Goal: Task Accomplishment & Management: Complete application form

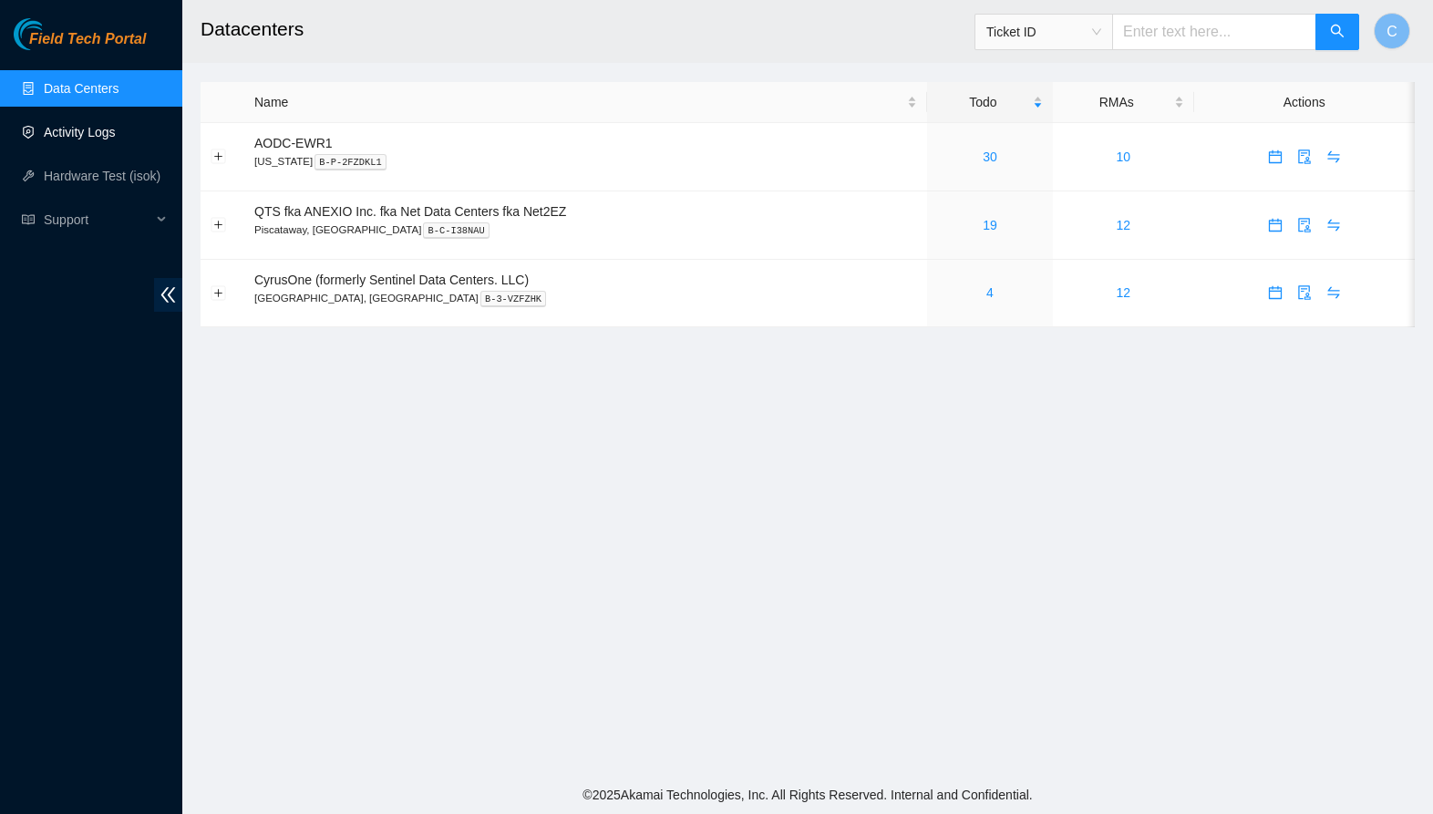
click at [89, 135] on link "Activity Logs" at bounding box center [80, 132] width 72 height 15
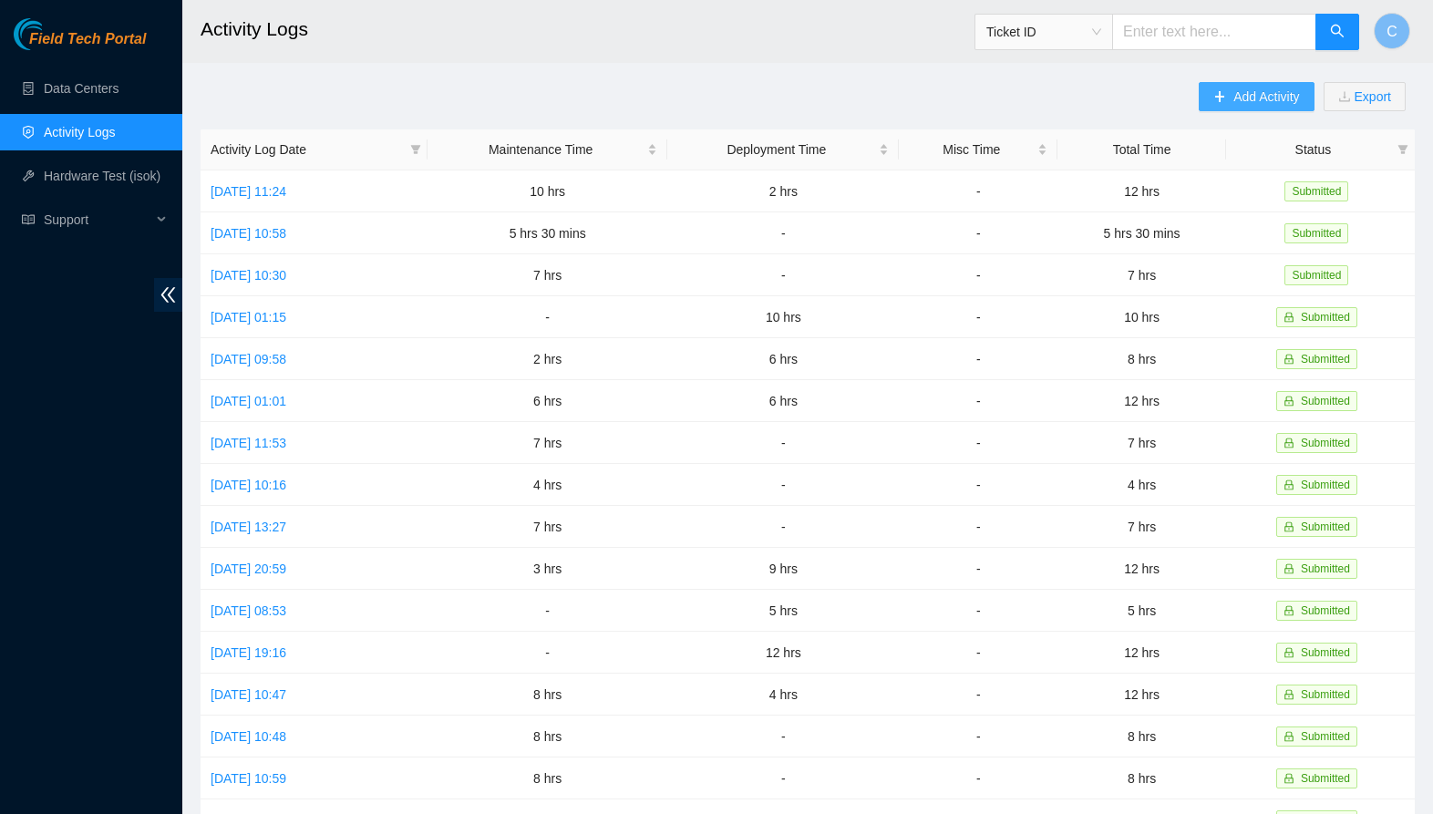
click at [1234, 92] on span "Add Activity" at bounding box center [1267, 97] width 66 height 20
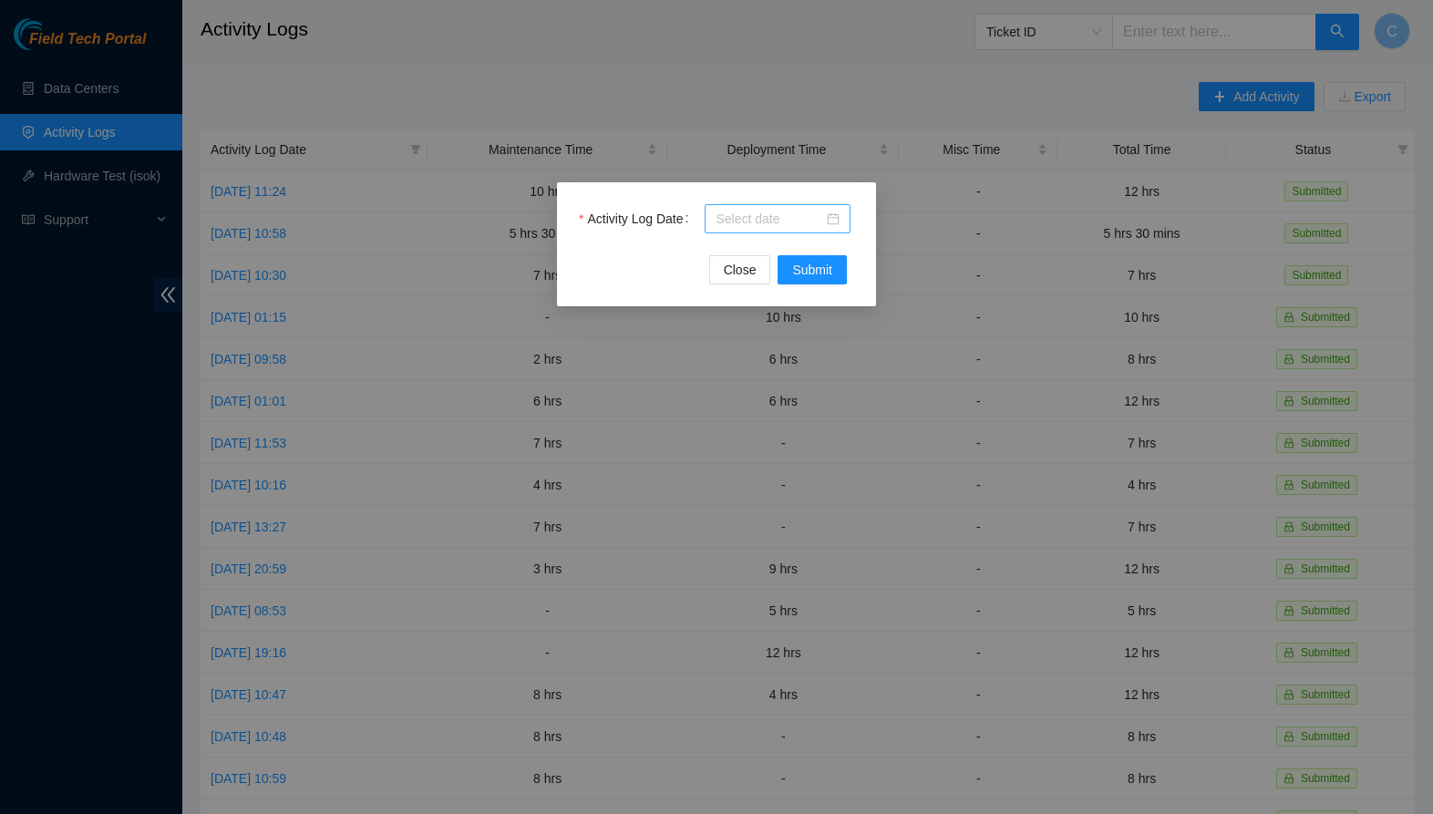
click at [791, 228] on input "Activity Log Date" at bounding box center [770, 219] width 108 height 20
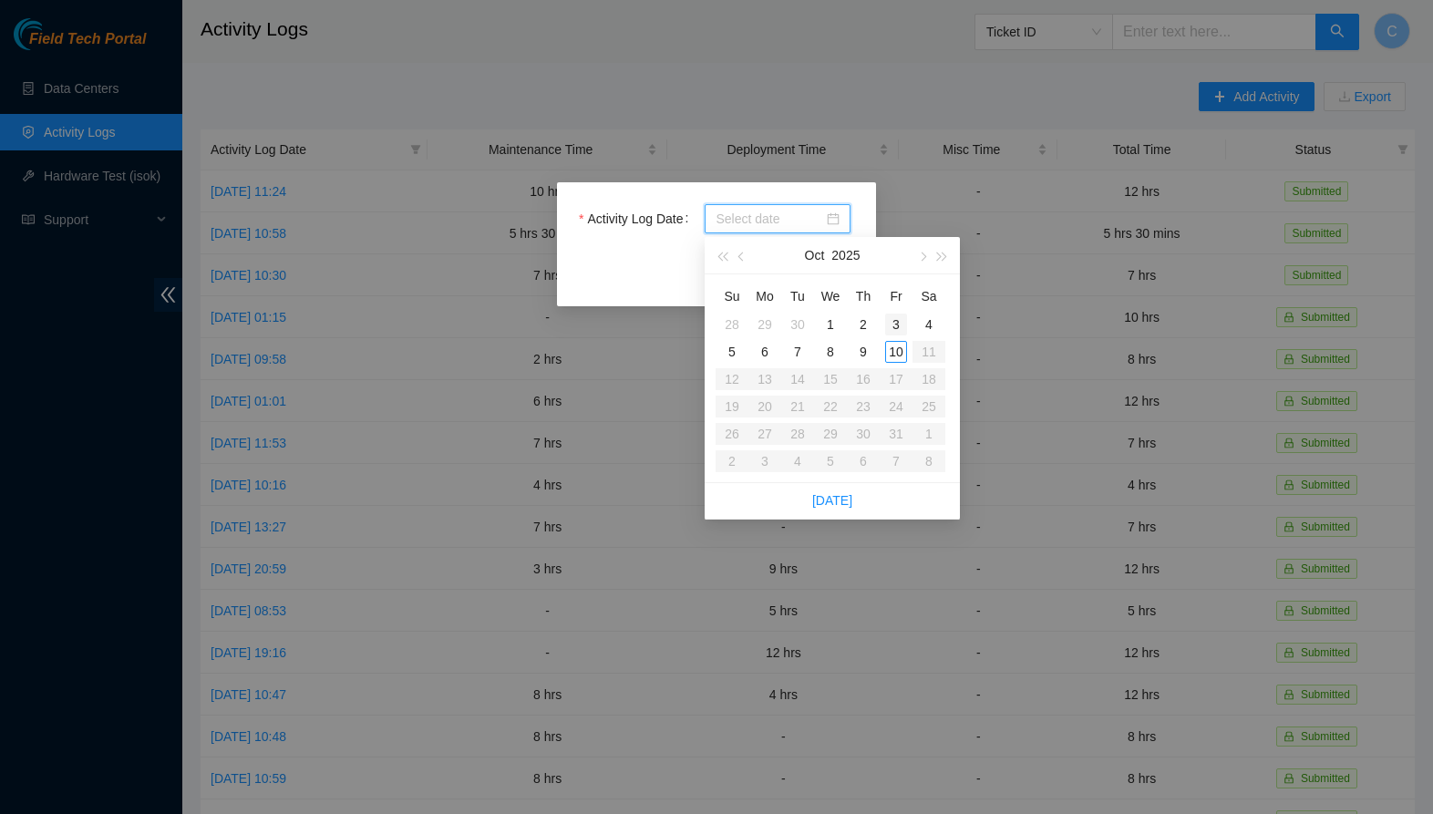
type input "[DATE]"
click at [864, 353] on div "9" at bounding box center [864, 352] width 22 height 22
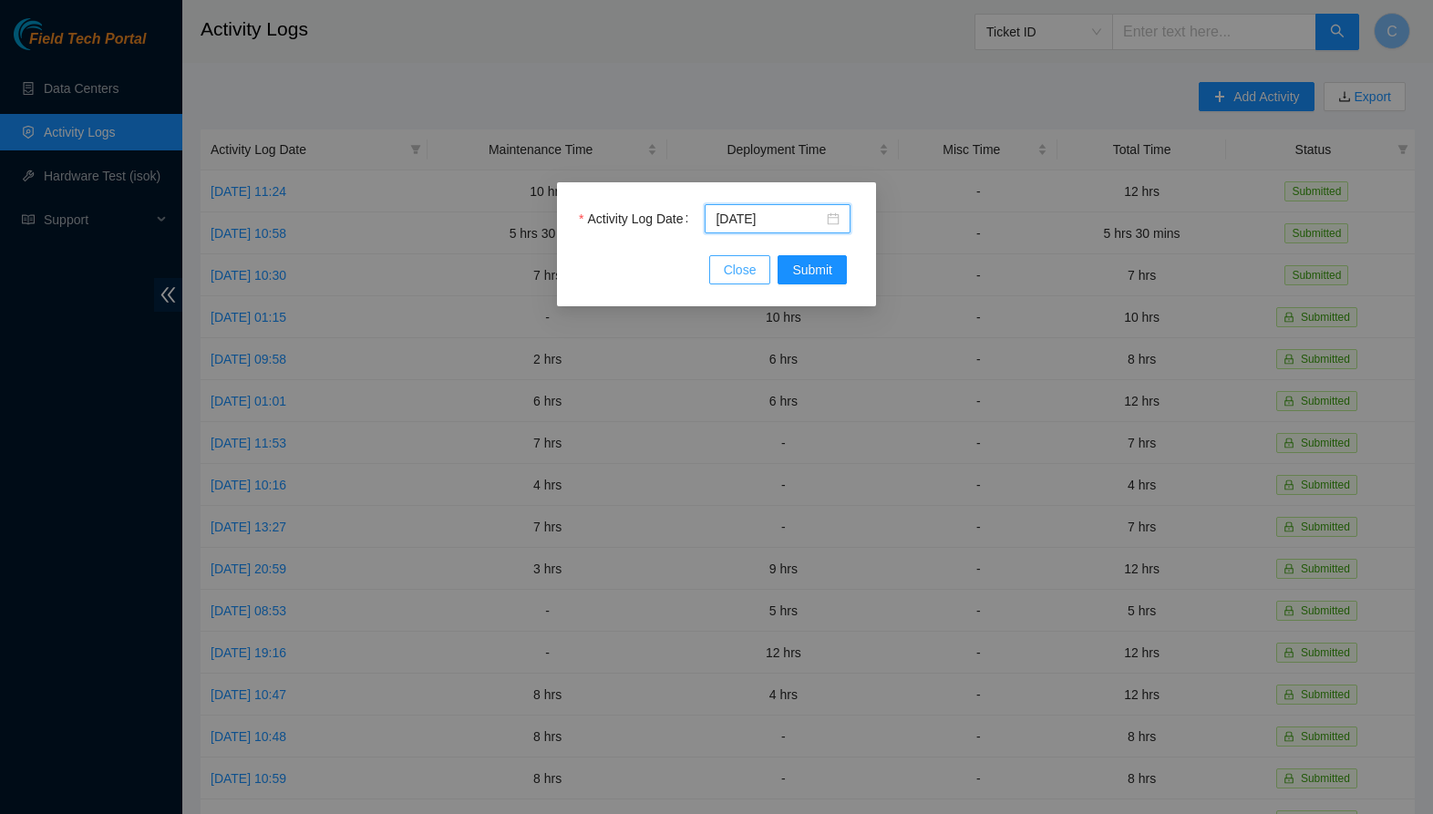
click at [752, 275] on span "Close" at bounding box center [740, 270] width 33 height 20
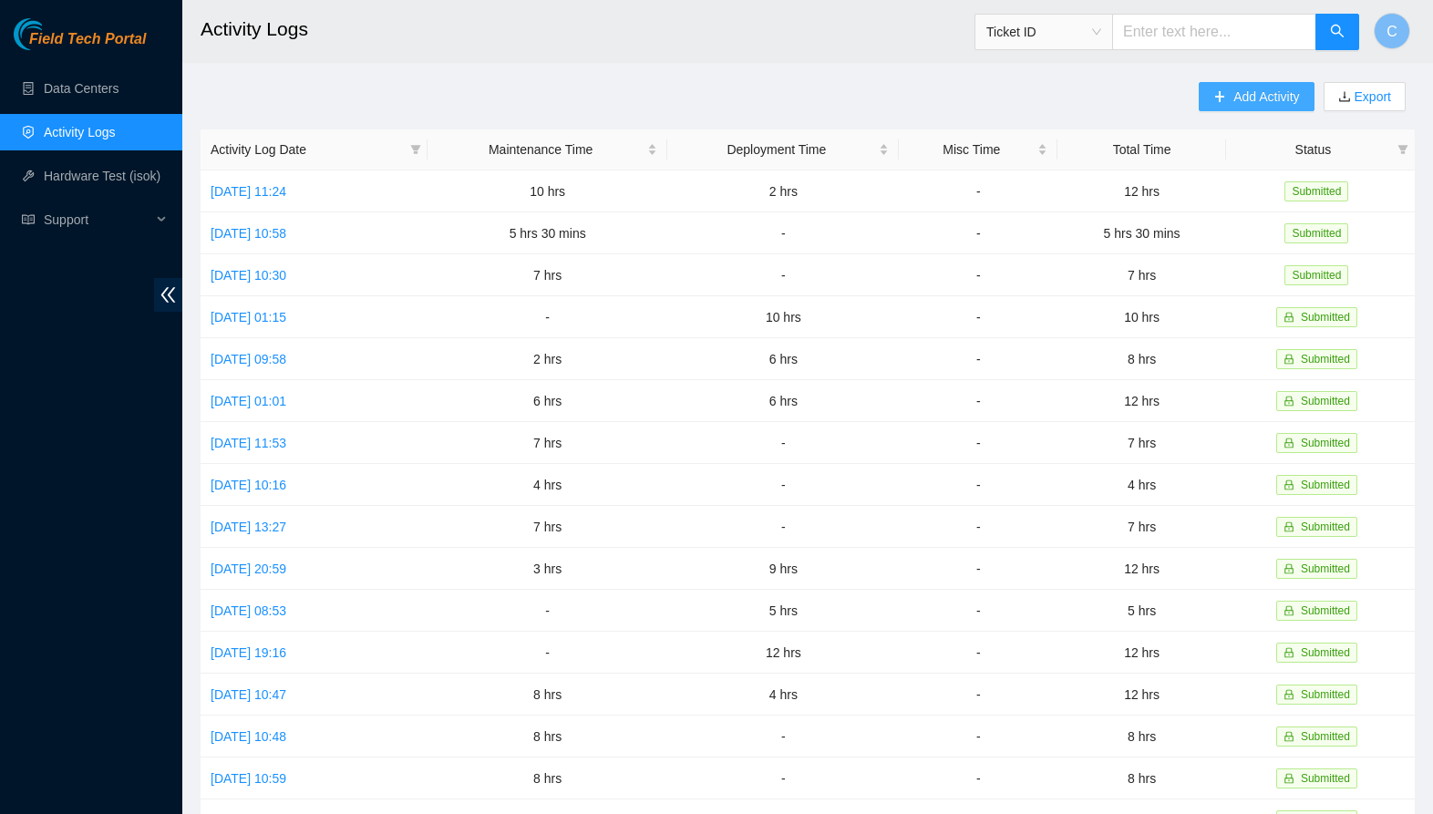
click at [1252, 92] on span "Add Activity" at bounding box center [1267, 97] width 66 height 20
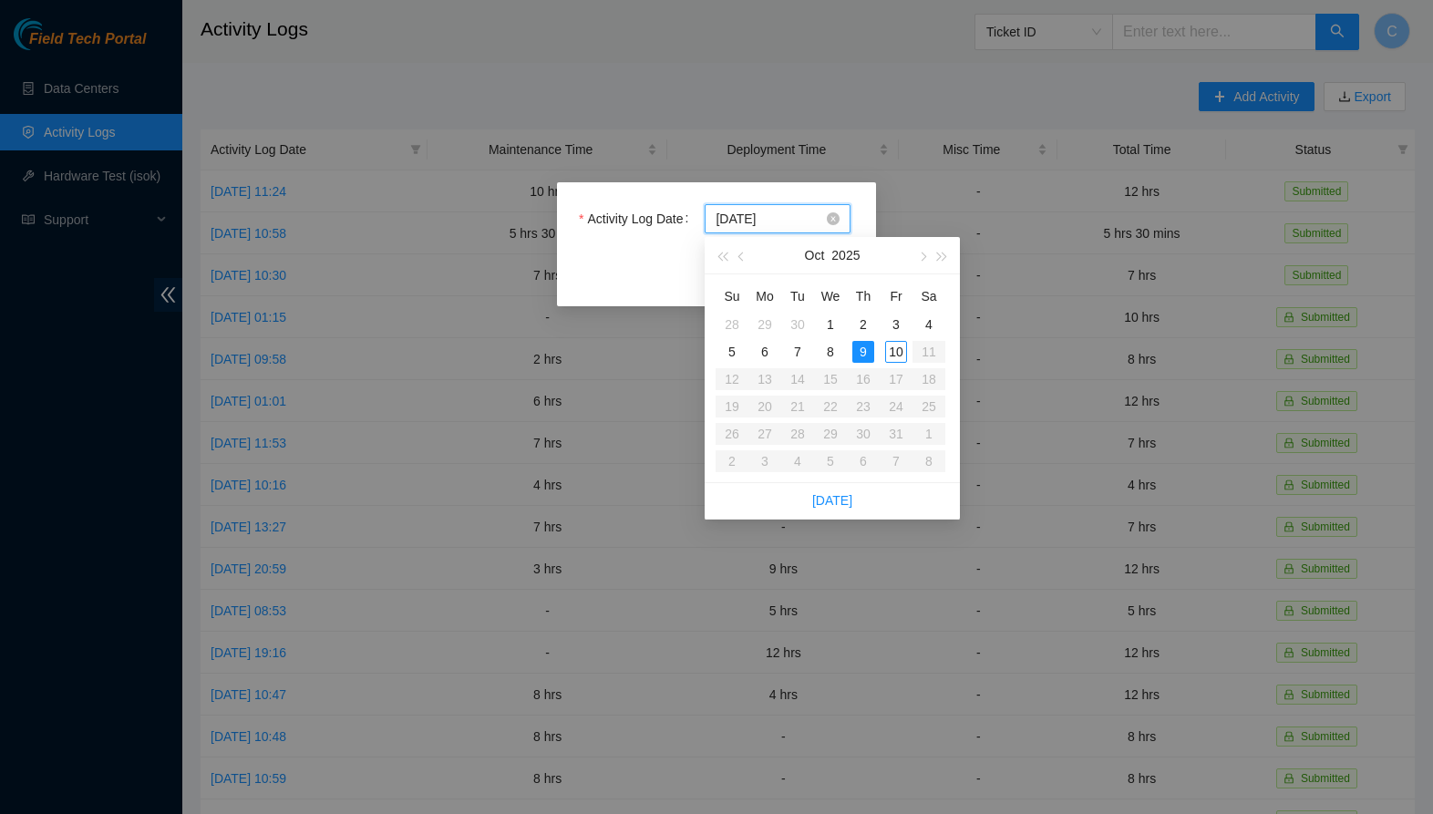
click at [802, 226] on input "[DATE]" at bounding box center [770, 219] width 108 height 20
type input "[DATE]"
click at [893, 349] on div "10" at bounding box center [896, 352] width 22 height 22
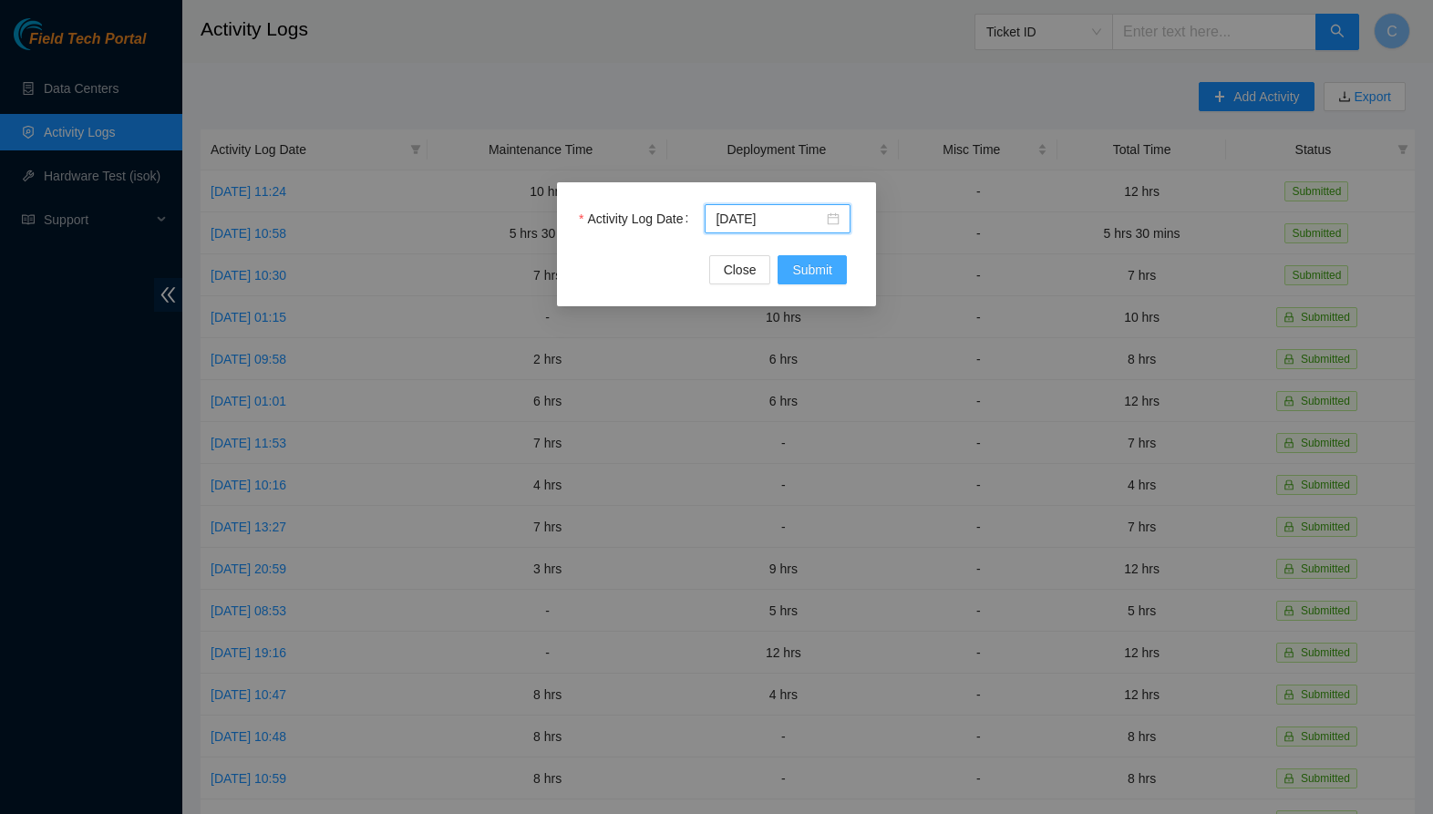
click at [818, 281] on button "Submit" at bounding box center [812, 269] width 69 height 29
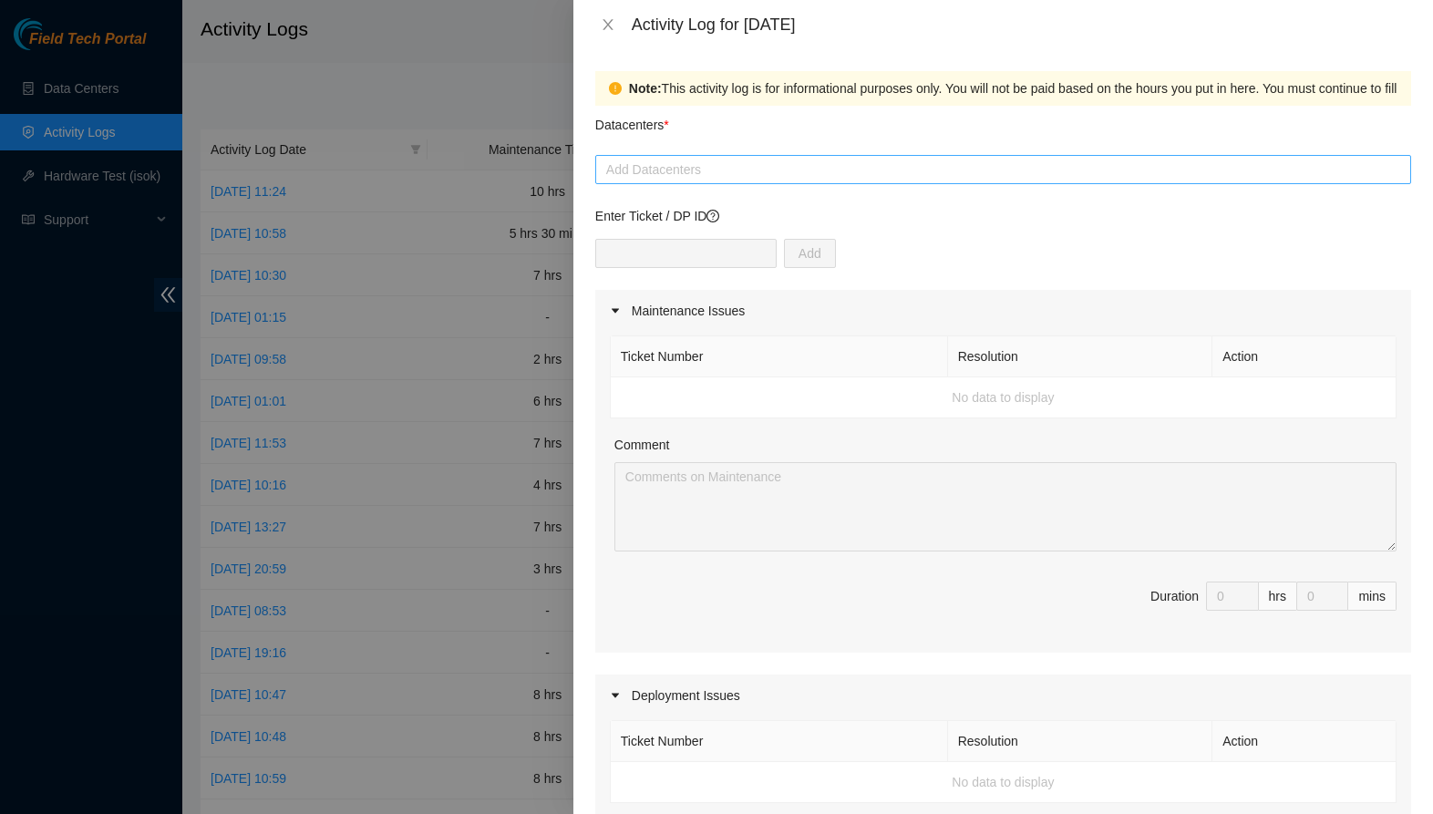
click at [732, 179] on div at bounding box center [1003, 170] width 807 height 22
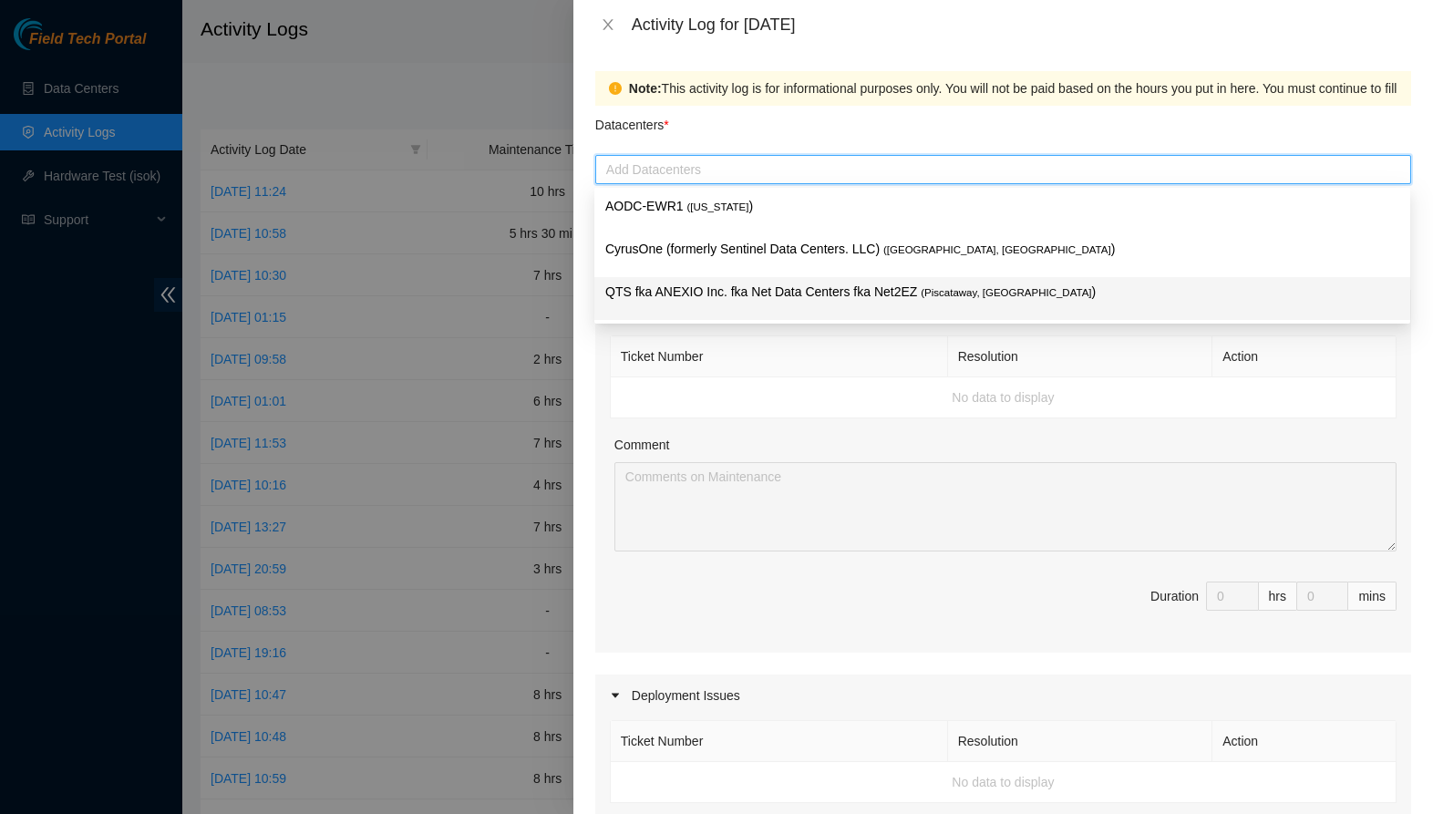
click at [709, 295] on p "QTS fka ANEXIO Inc. fka Net Data Centers fka Net2EZ ( [GEOGRAPHIC_DATA], [GEOGR…" at bounding box center [1002, 292] width 794 height 21
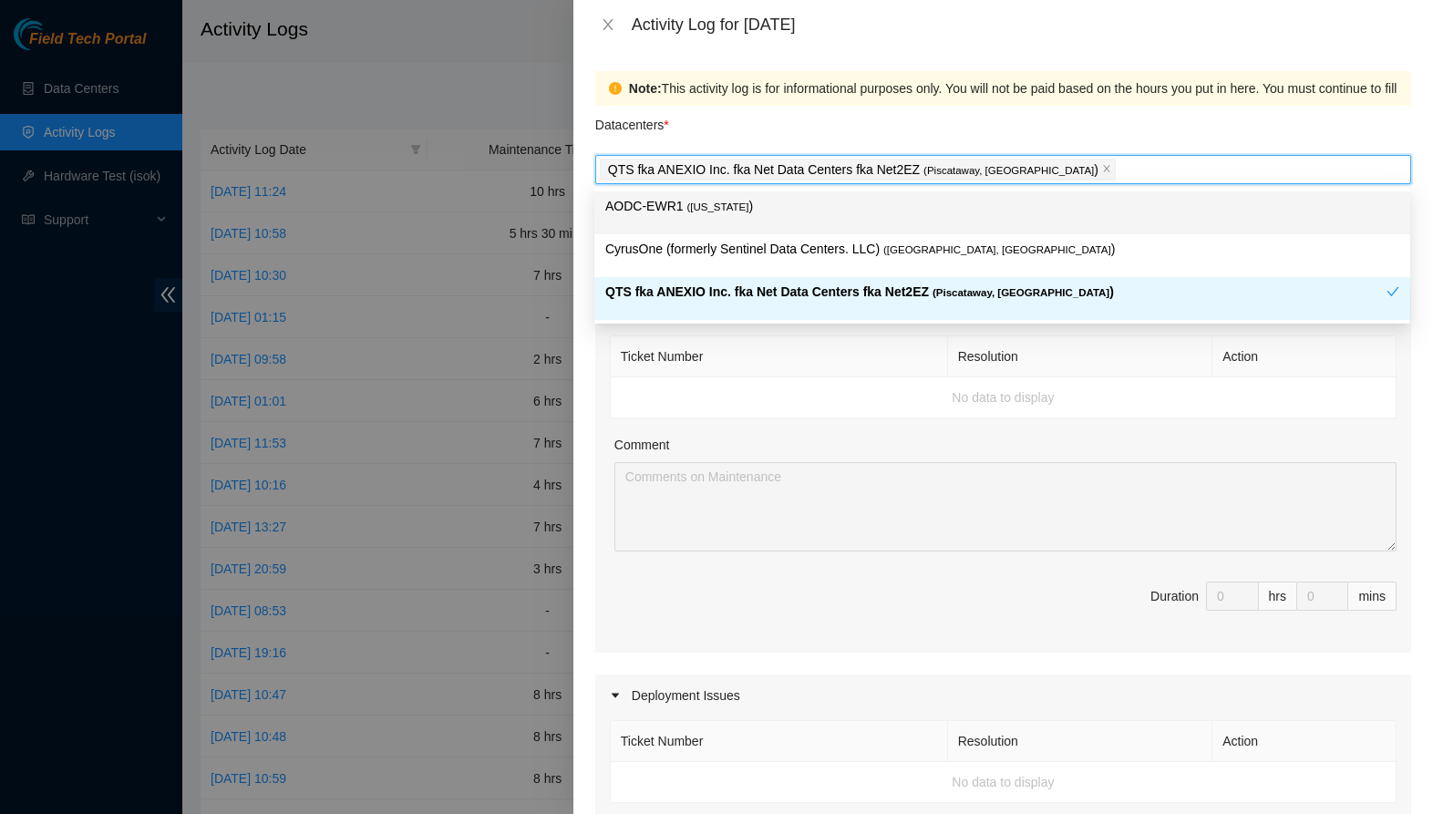
click at [1314, 138] on div "Datacenters *" at bounding box center [1003, 130] width 816 height 49
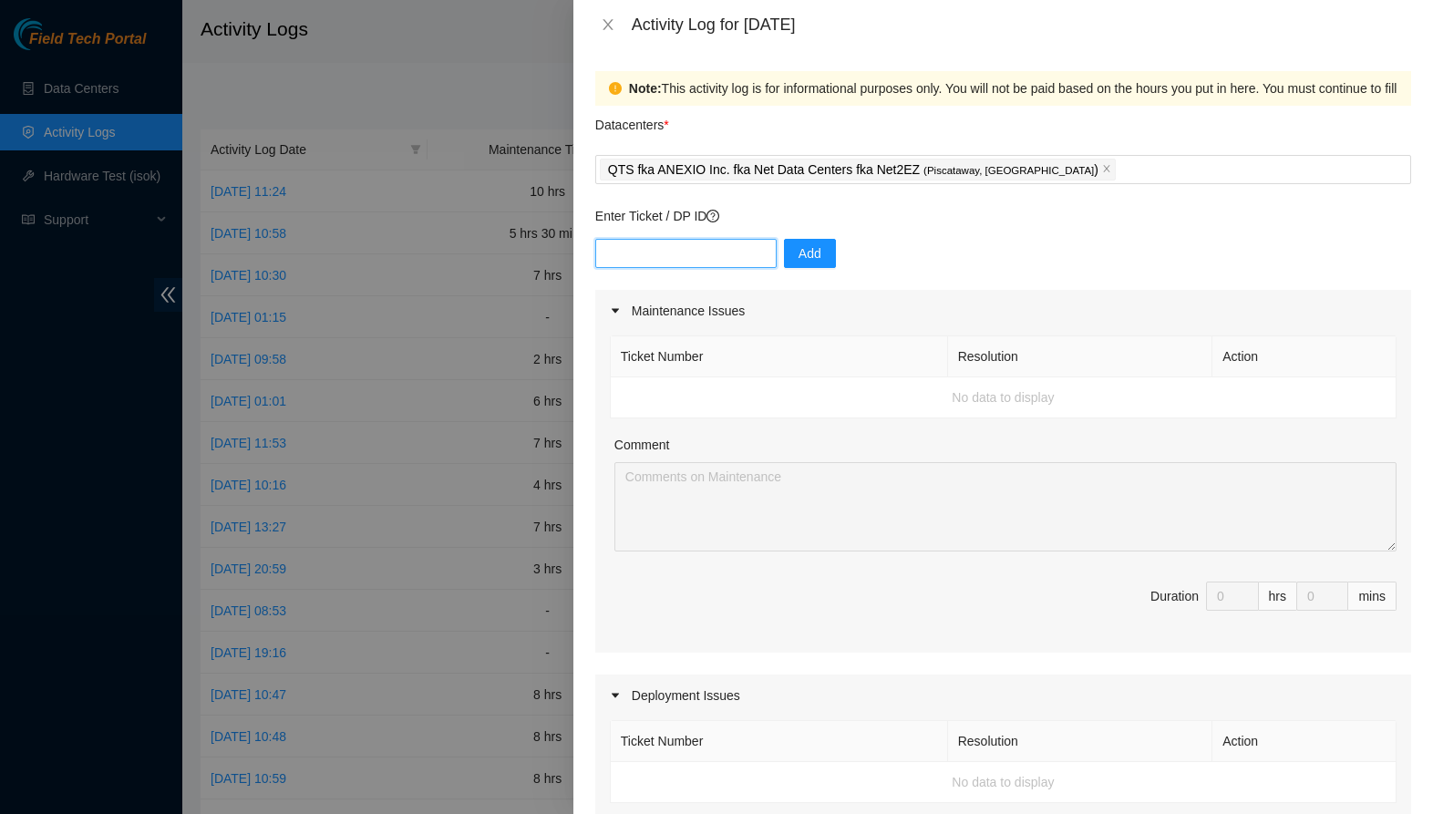
click at [689, 263] on input "text" at bounding box center [685, 253] width 181 height 29
paste input "DP84113"
type input "DP84113"
click at [817, 255] on span "Add" at bounding box center [810, 253] width 23 height 20
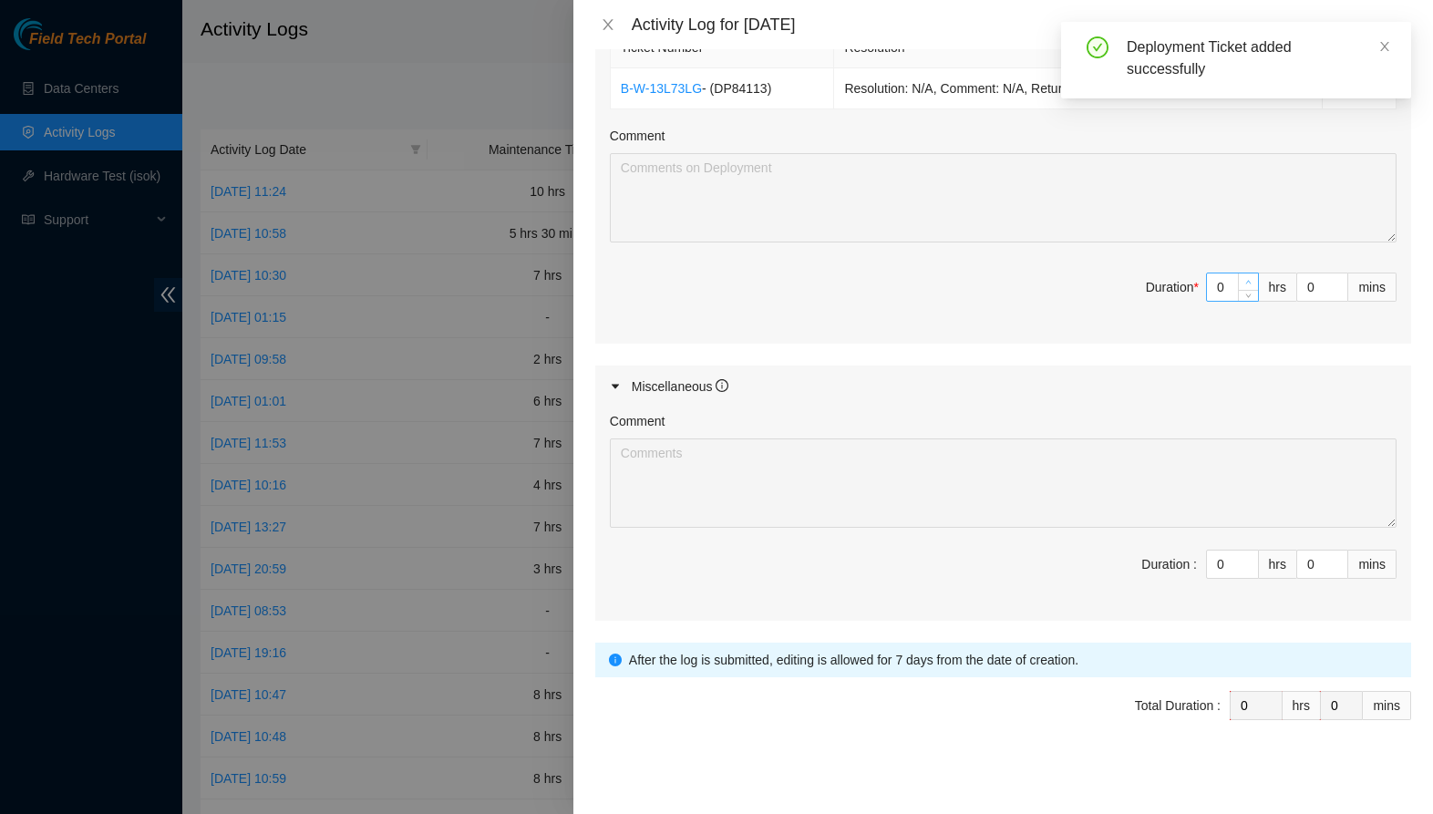
scroll to position [696, 0]
click at [1214, 289] on input "0" at bounding box center [1232, 285] width 51 height 27
type input "3"
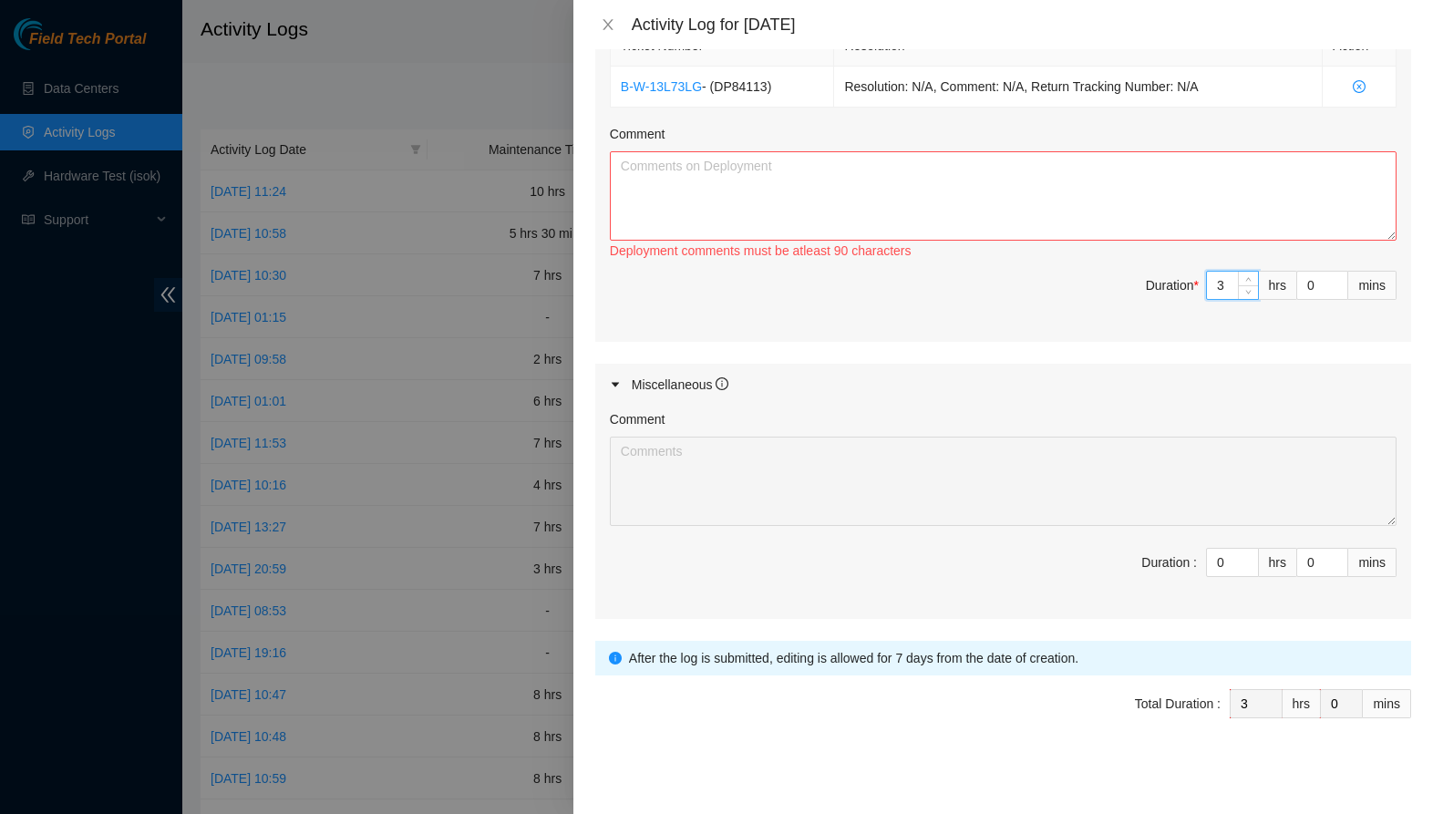
type input "3"
click at [1015, 212] on textarea "Comment" at bounding box center [1003, 195] width 787 height 89
click at [727, 163] on textarea "Rescued all machines and reconfigured." at bounding box center [1003, 195] width 787 height 89
click at [778, 165] on textarea "Rescued and reconfigured." at bounding box center [1003, 195] width 787 height 89
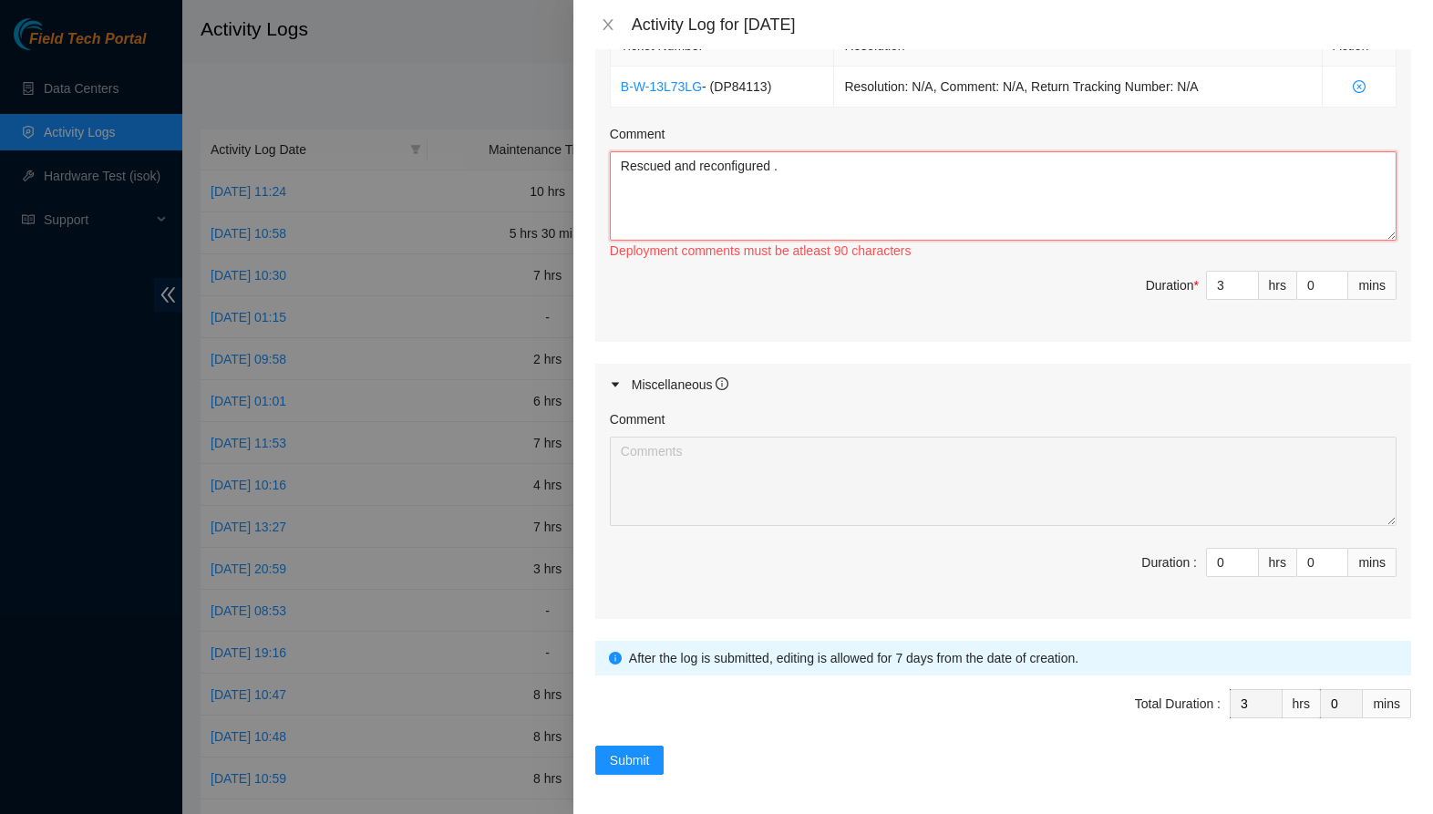
paste textarea "machines"
click at [1124, 153] on textarea "Rescued and reconfigured all machines in CF410. Tested machines with NIE. All s…" at bounding box center [1003, 195] width 787 height 89
click at [1114, 164] on textarea "Rescued and reconfigured all machines in CF410. Tested machines with NIE. All s…" at bounding box center [1003, 195] width 787 height 89
click at [1197, 166] on textarea "Rescued and reconfigured all machines in CF410. Tested machines with NIE. All w…" at bounding box center [1003, 195] width 787 height 89
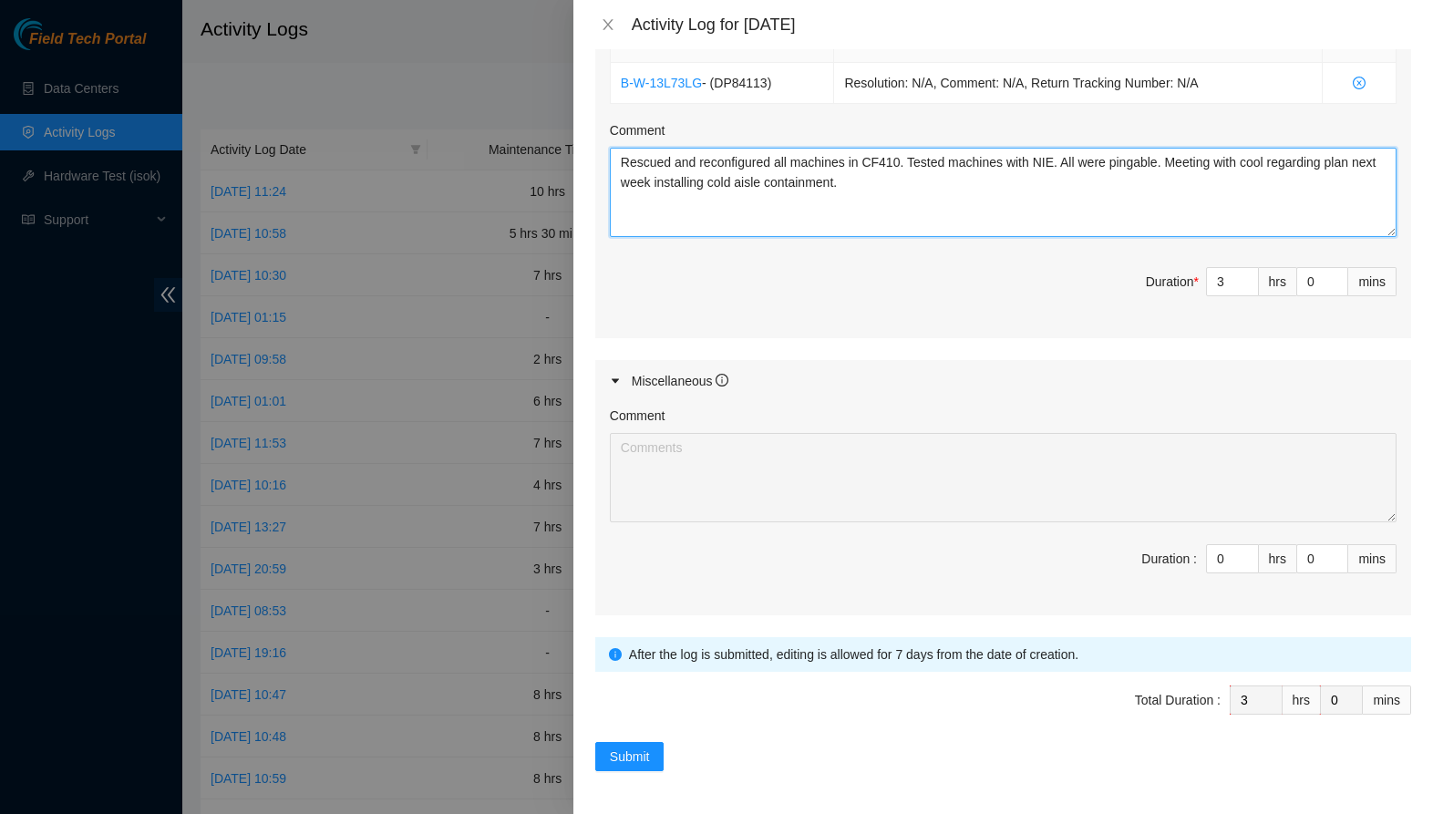
scroll to position [698, 0]
type textarea "Rescued and reconfigured all machines in CF410. Tested machines with NIE. All w…"
click at [641, 743] on button "Submit" at bounding box center [629, 757] width 69 height 29
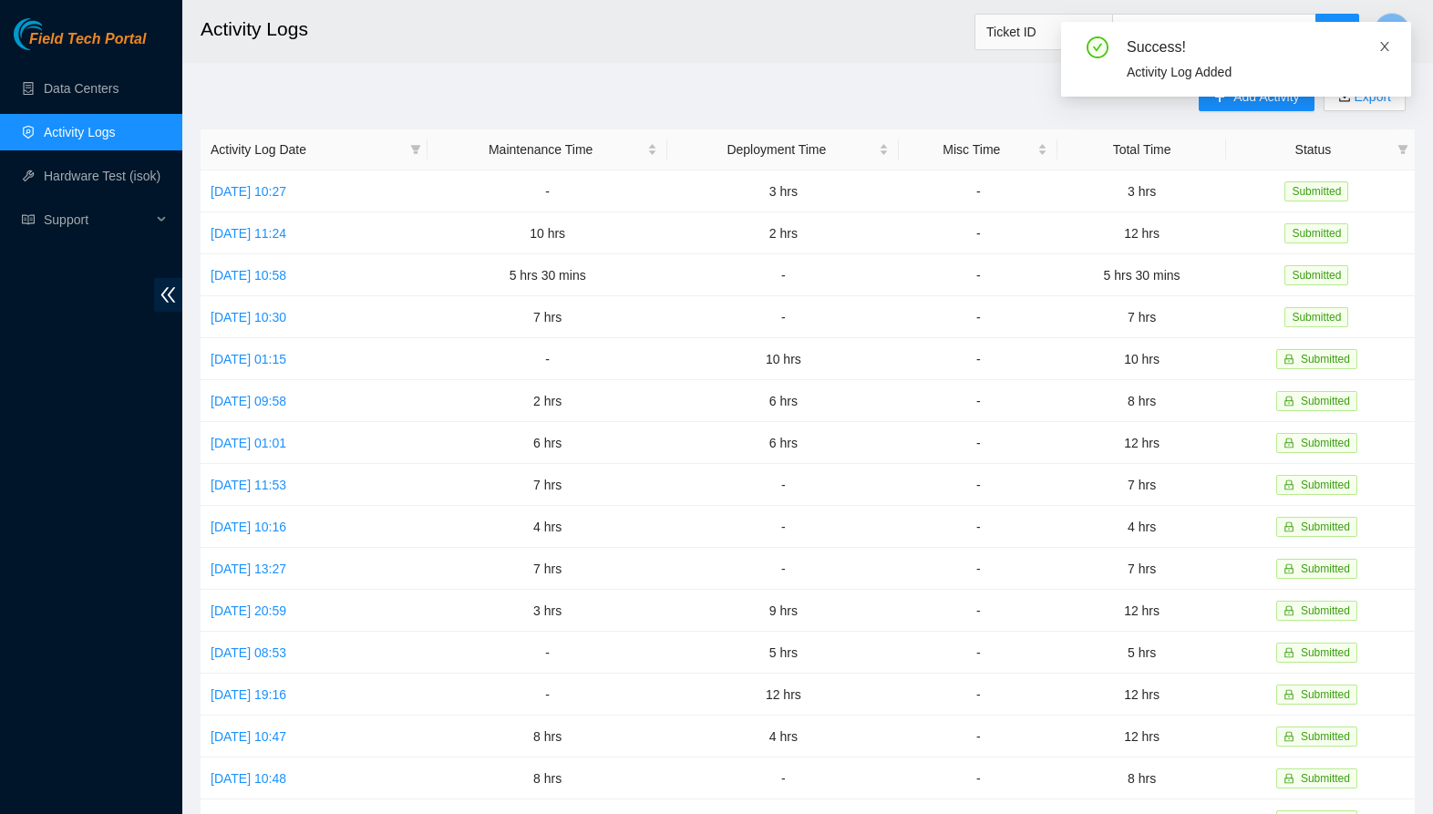
click at [1385, 48] on icon "close" at bounding box center [1385, 46] width 13 height 13
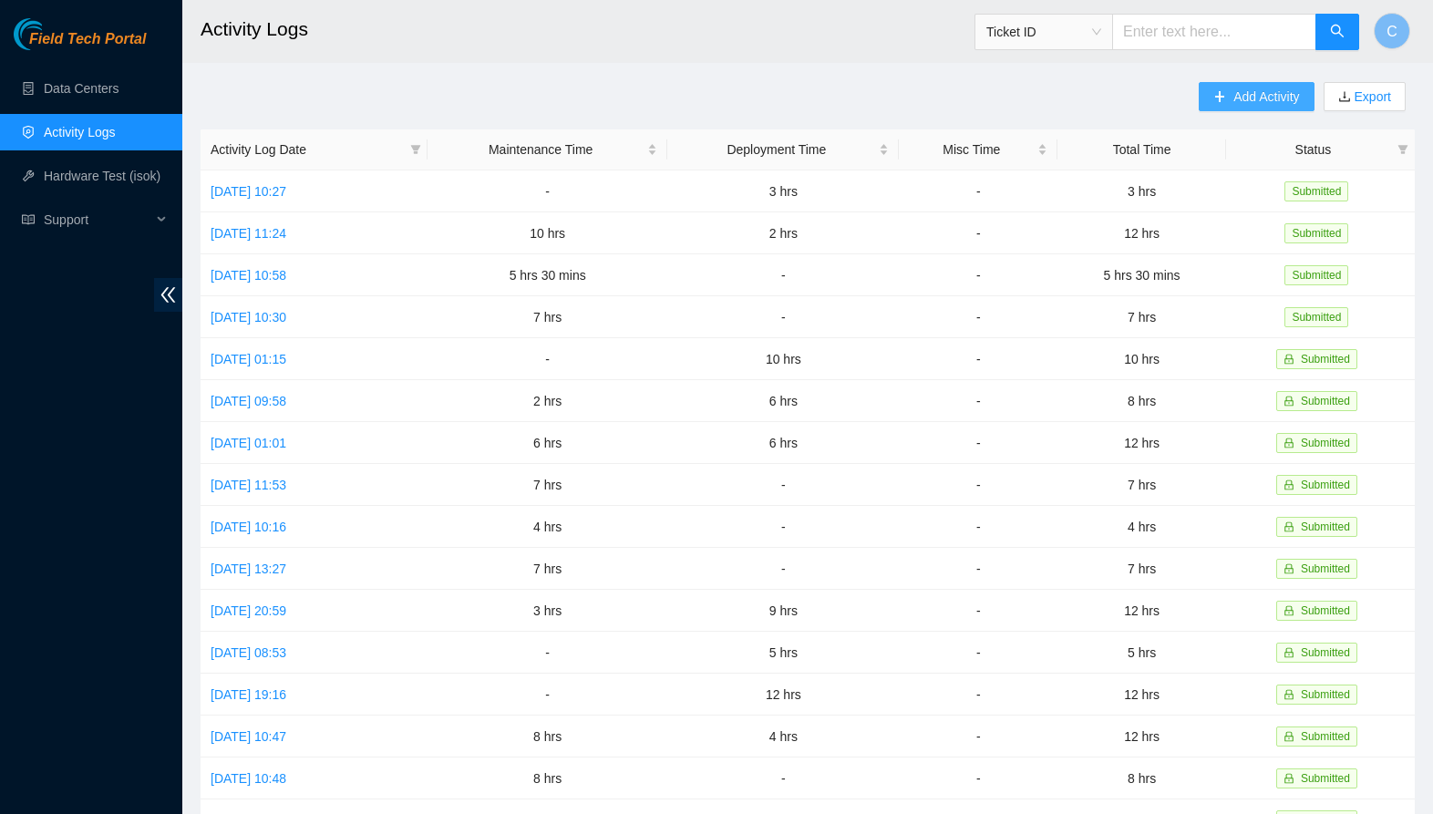
click at [1264, 103] on span "Add Activity" at bounding box center [1267, 97] width 66 height 20
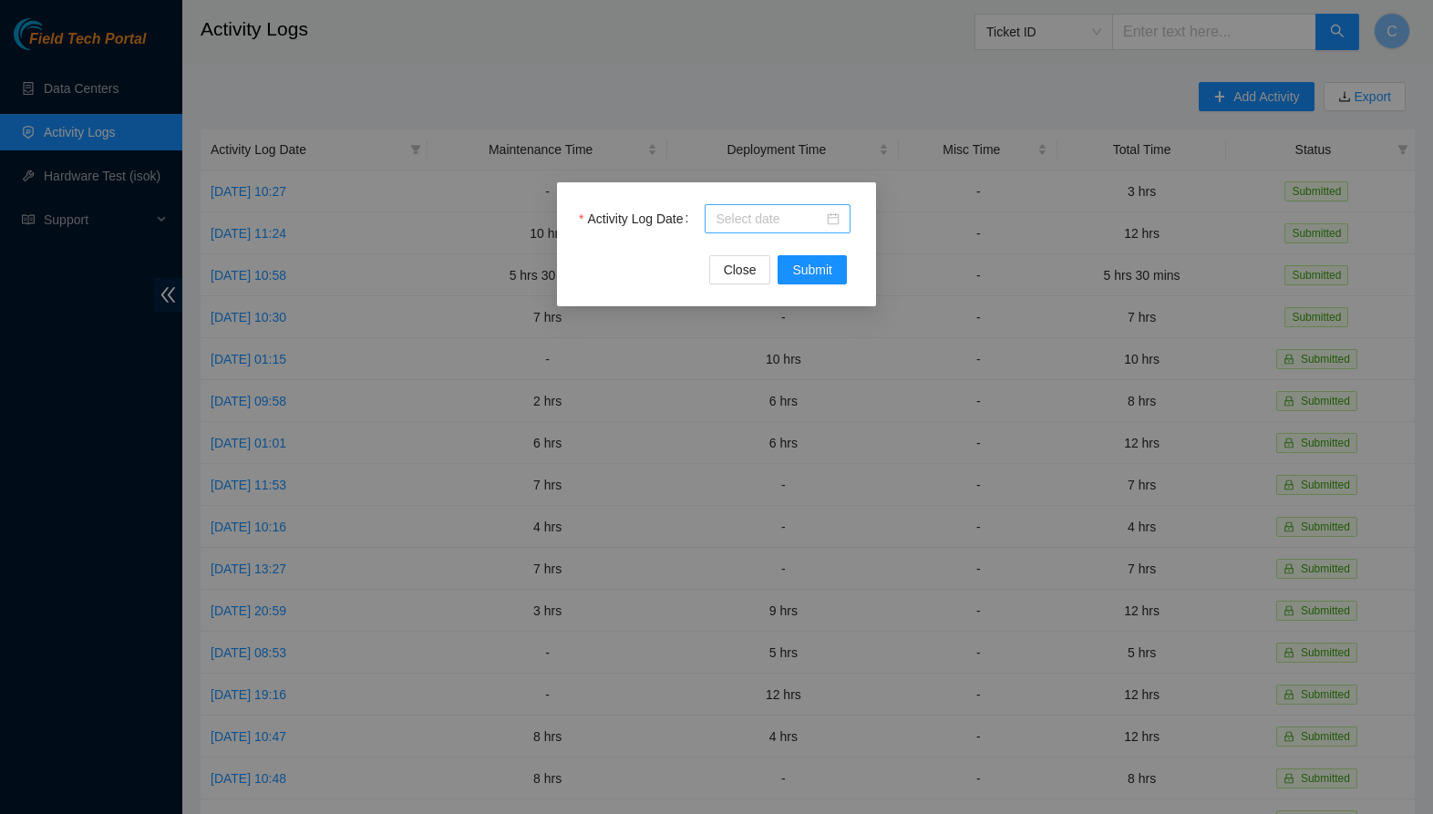
click at [787, 224] on input "Activity Log Date" at bounding box center [770, 219] width 108 height 20
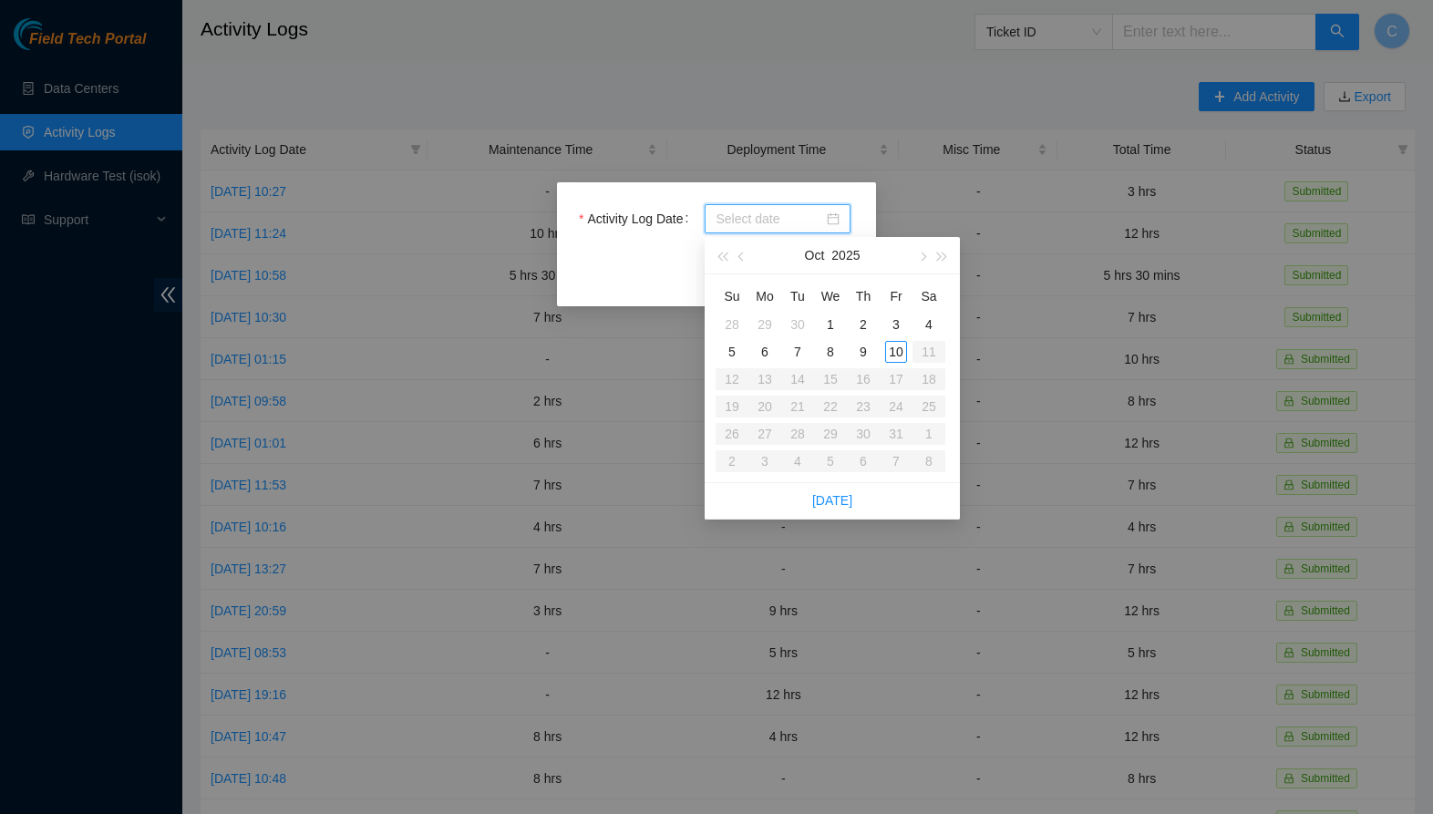
type input "[DATE]"
click at [866, 354] on div "9" at bounding box center [864, 352] width 22 height 22
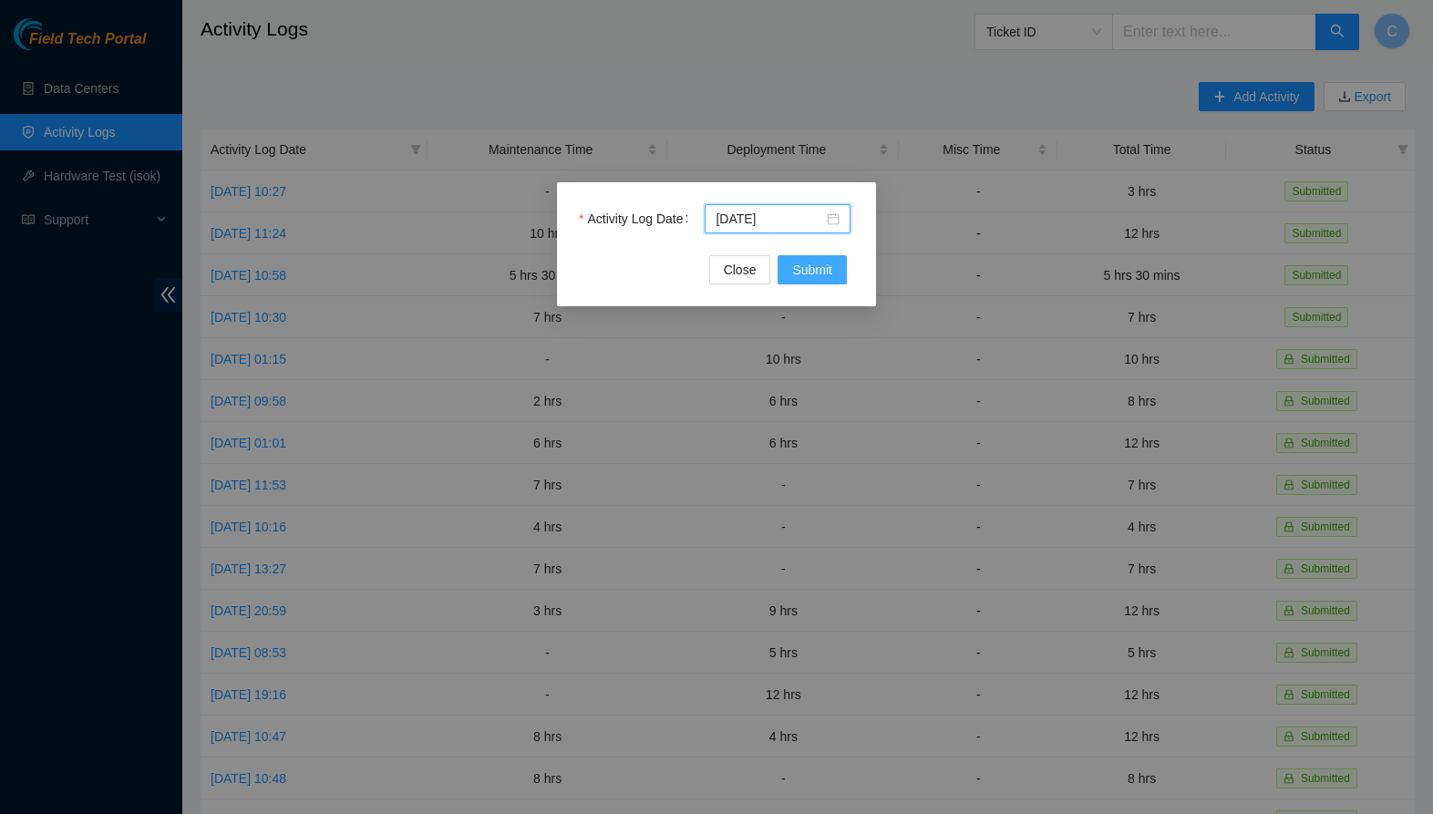
click at [825, 264] on span "Submit" at bounding box center [812, 270] width 40 height 20
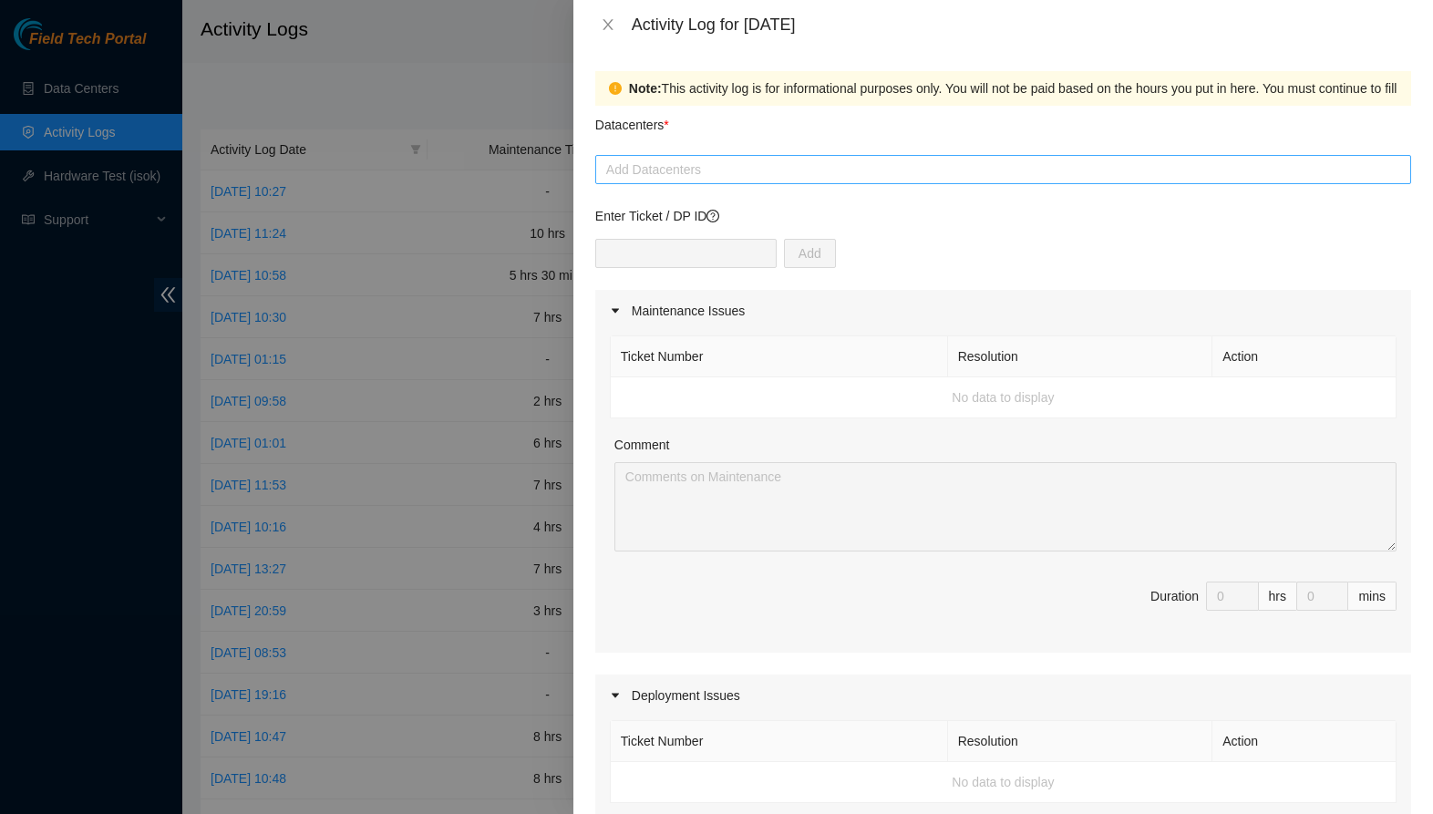
click at [709, 171] on div at bounding box center [1003, 170] width 807 height 22
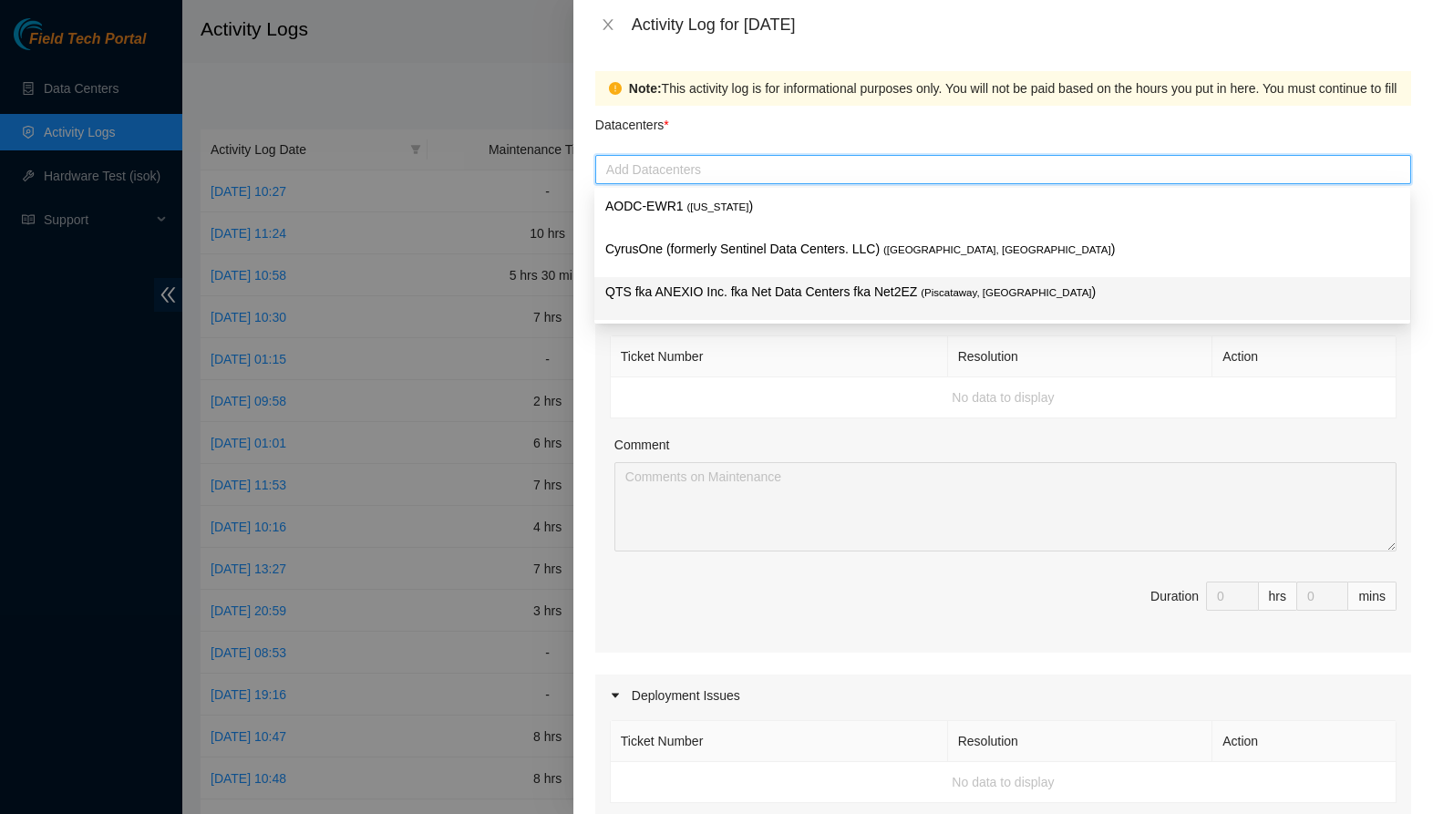
click at [689, 290] on p "QTS fka ANEXIO Inc. fka Net Data Centers fka Net2EZ ( [GEOGRAPHIC_DATA], [GEOGR…" at bounding box center [1002, 292] width 794 height 21
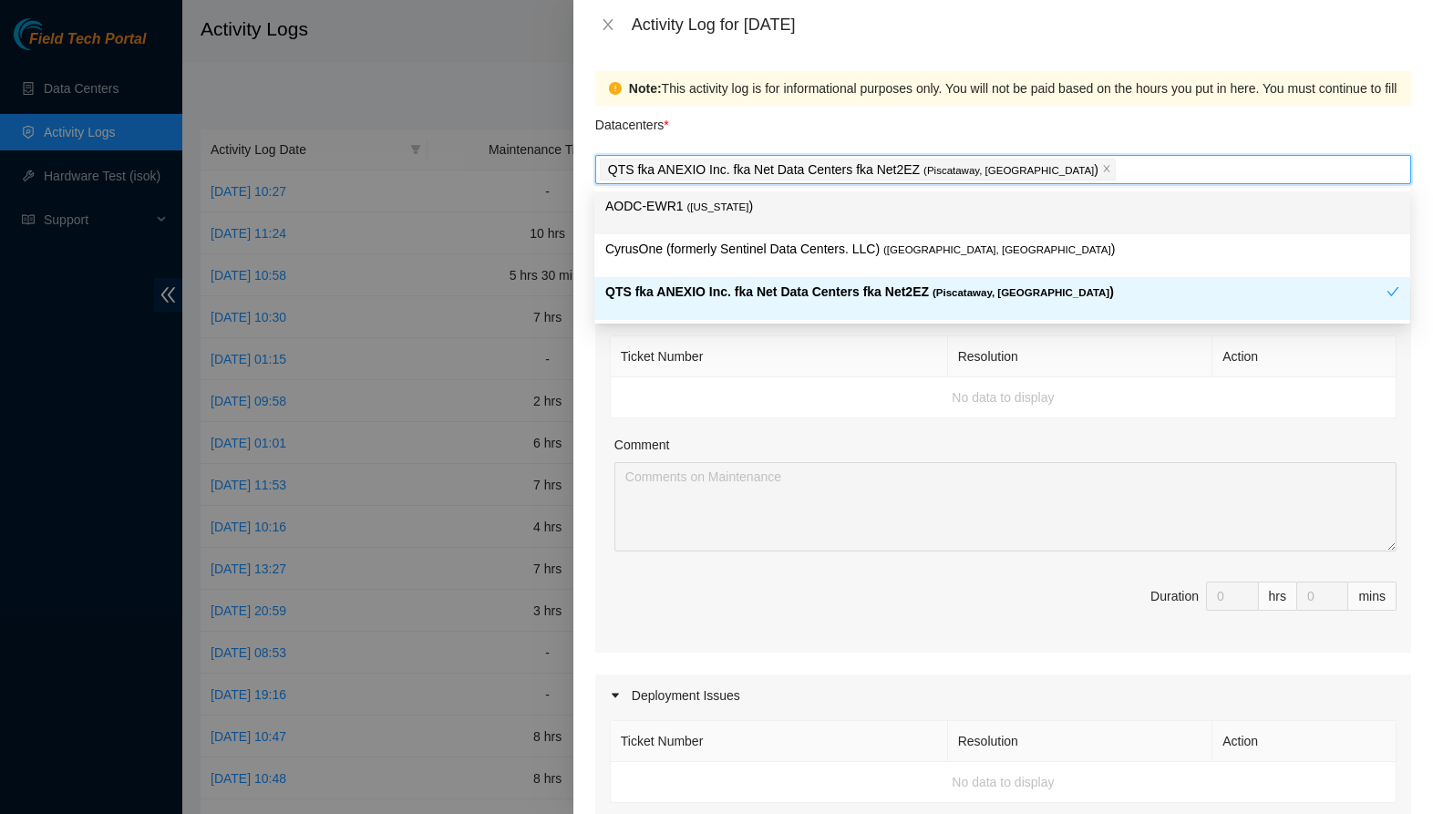
click at [1238, 121] on div "Datacenters *" at bounding box center [1003, 130] width 816 height 49
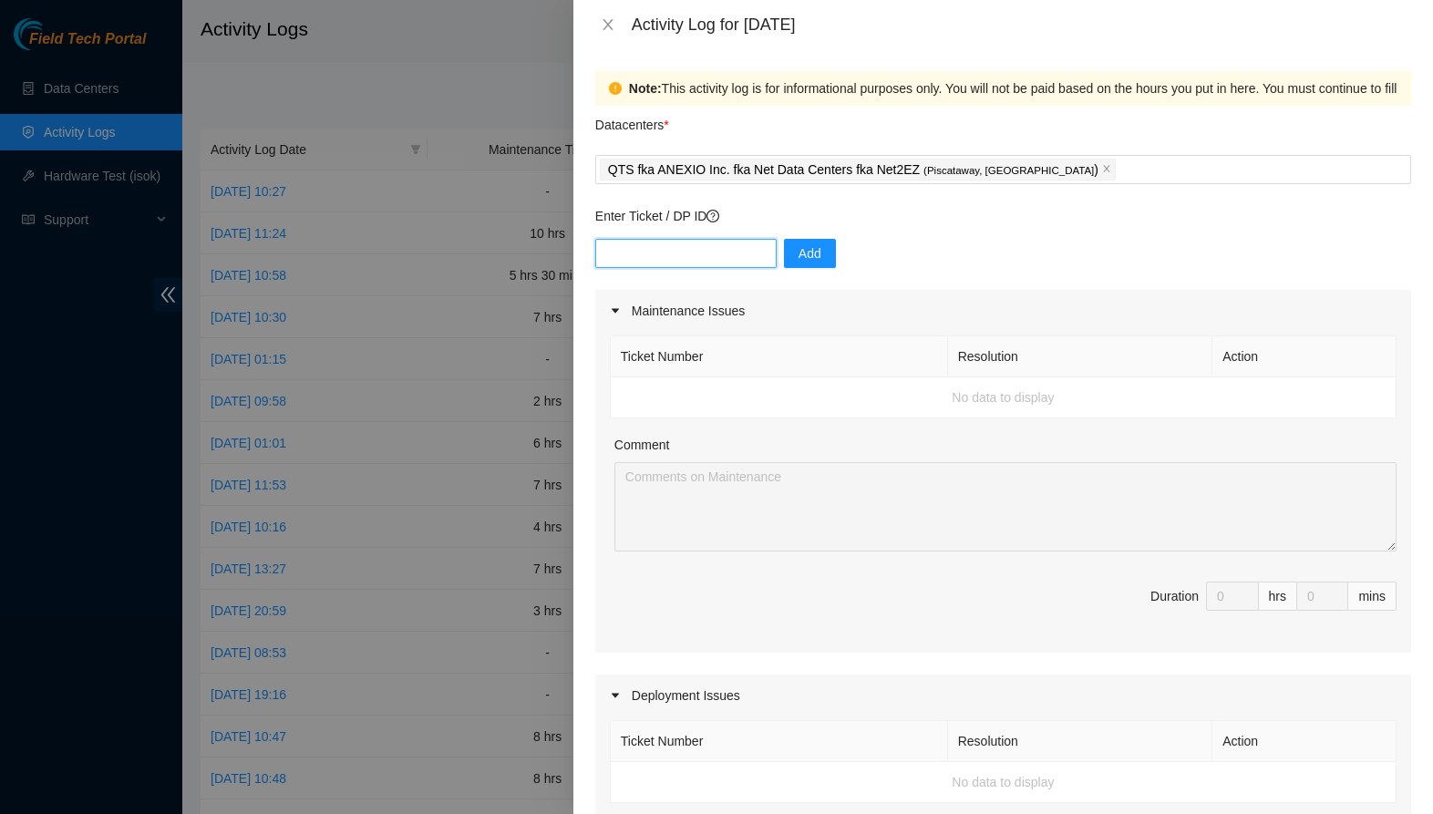
click at [699, 244] on input "text" at bounding box center [685, 253] width 181 height 29
paste input "DP83402"
type input "DP83402"
click at [815, 253] on span "Add" at bounding box center [810, 253] width 23 height 20
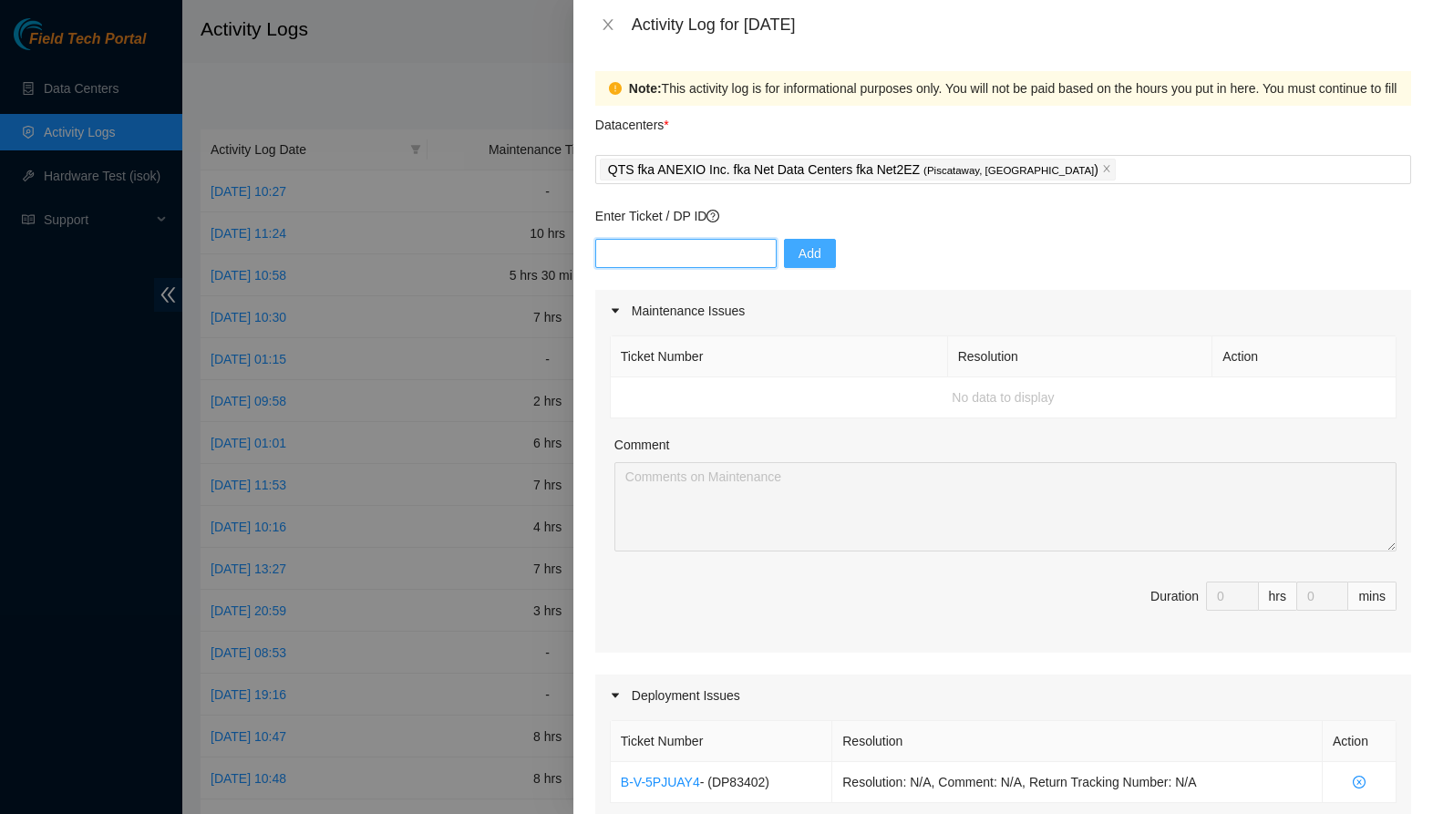
click at [639, 252] on input "text" at bounding box center [685, 253] width 181 height 29
paste input "DP84110"
type input "DP84110"
click at [806, 256] on span "Add" at bounding box center [810, 253] width 23 height 20
click at [717, 267] on input "text" at bounding box center [685, 253] width 181 height 29
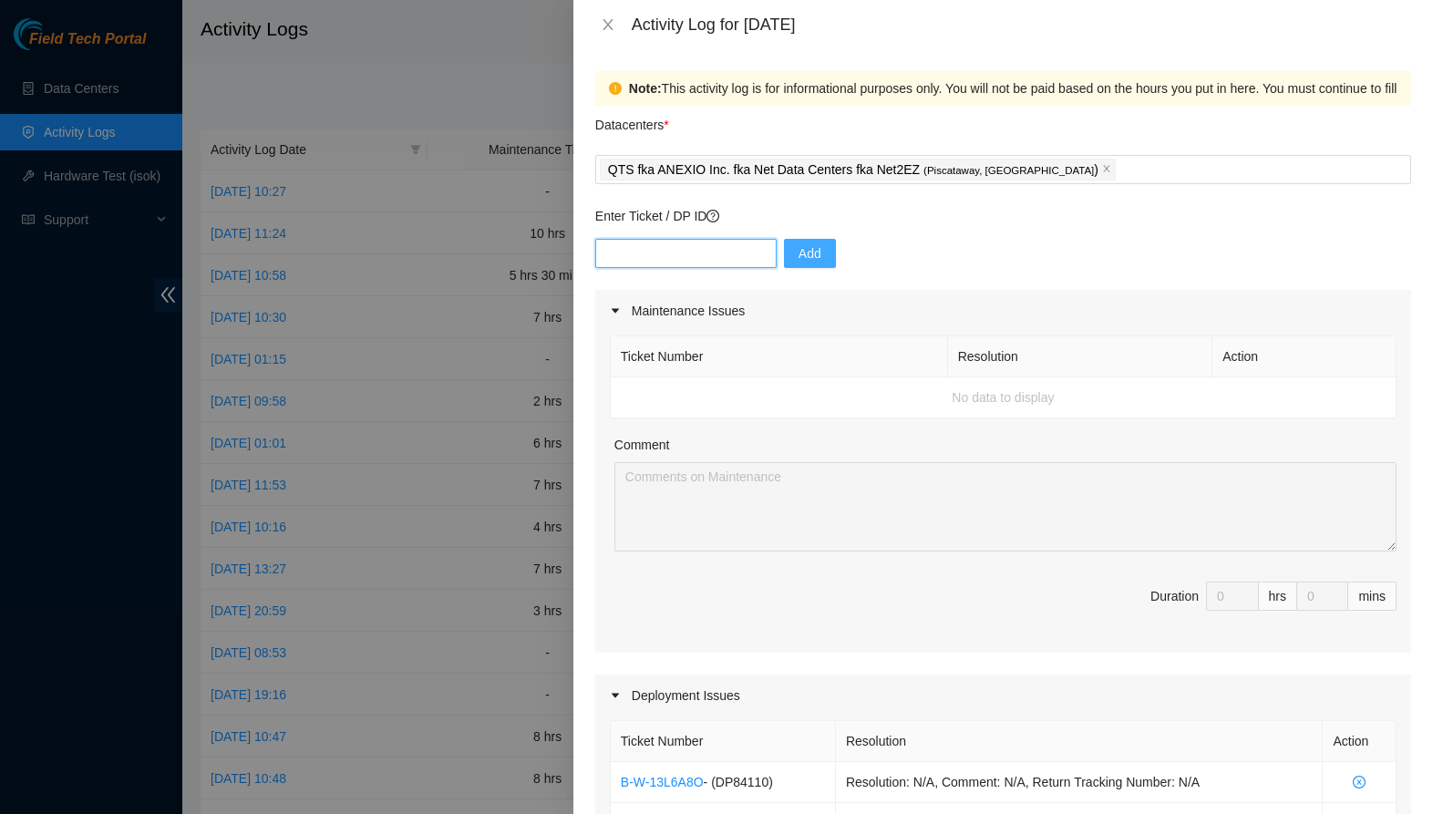
paste input "DP85568"
type input "DP85568"
click at [811, 253] on span "Add" at bounding box center [810, 253] width 23 height 20
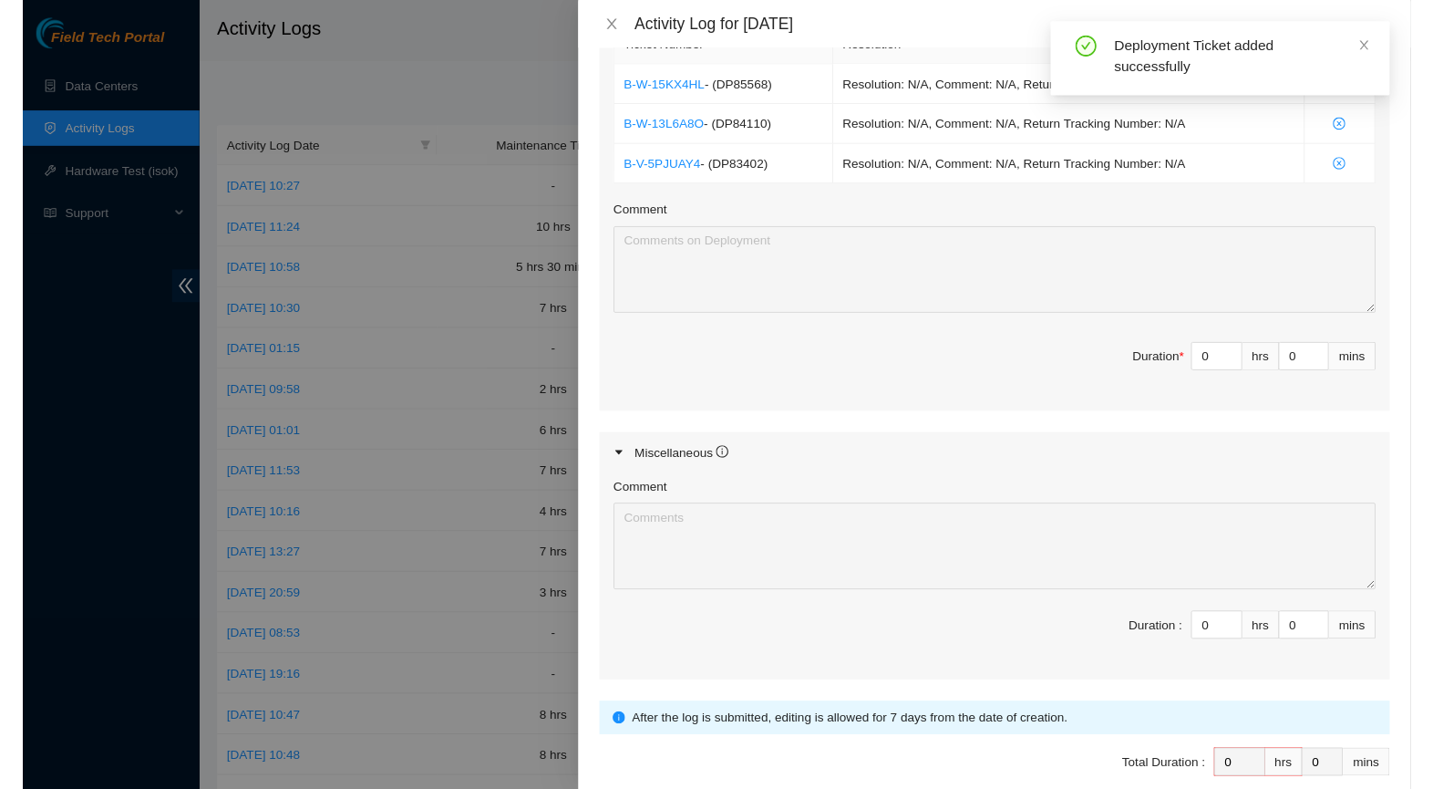
scroll to position [683, 0]
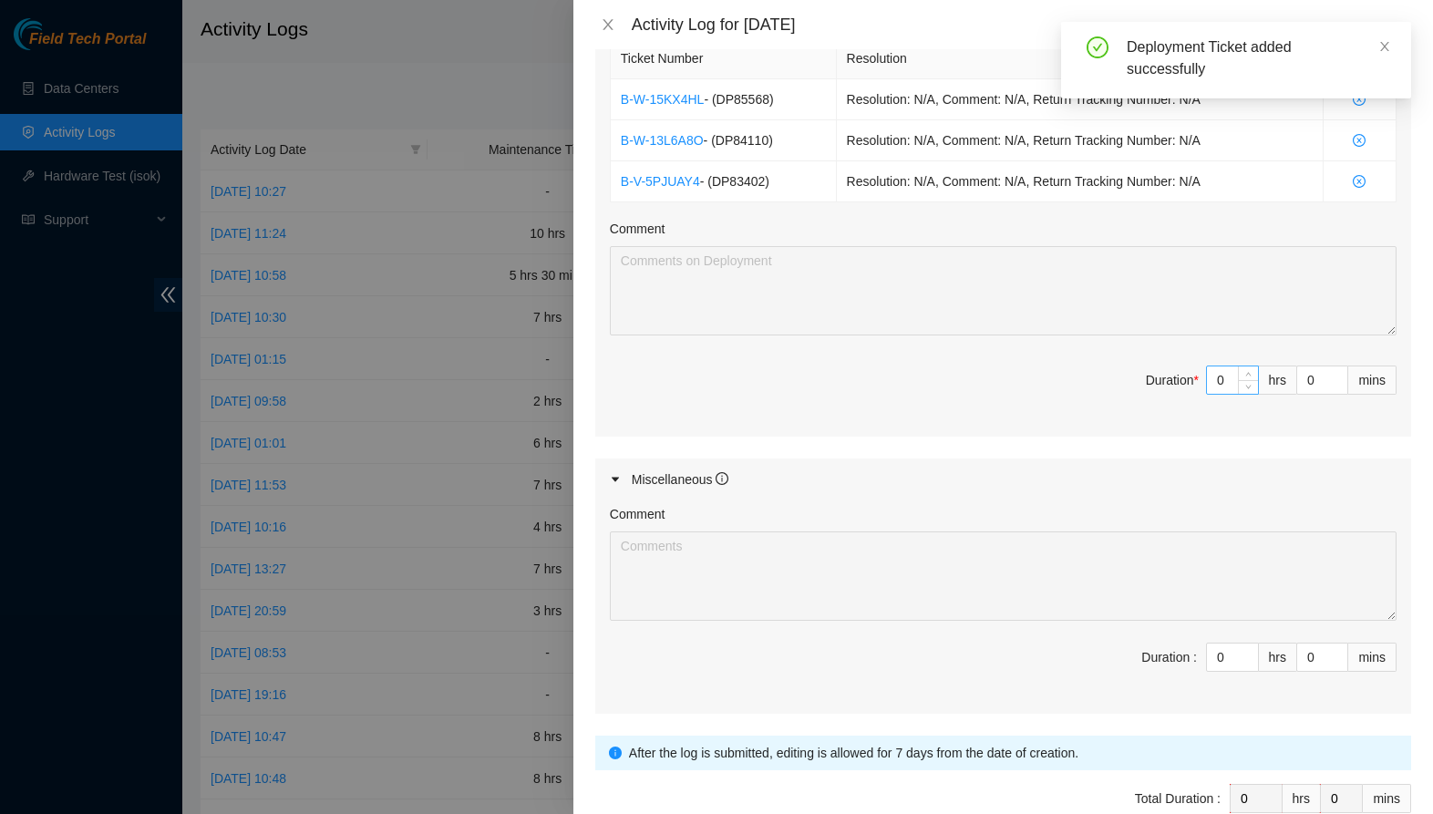
click at [1223, 381] on input "0" at bounding box center [1232, 380] width 51 height 27
type input "9"
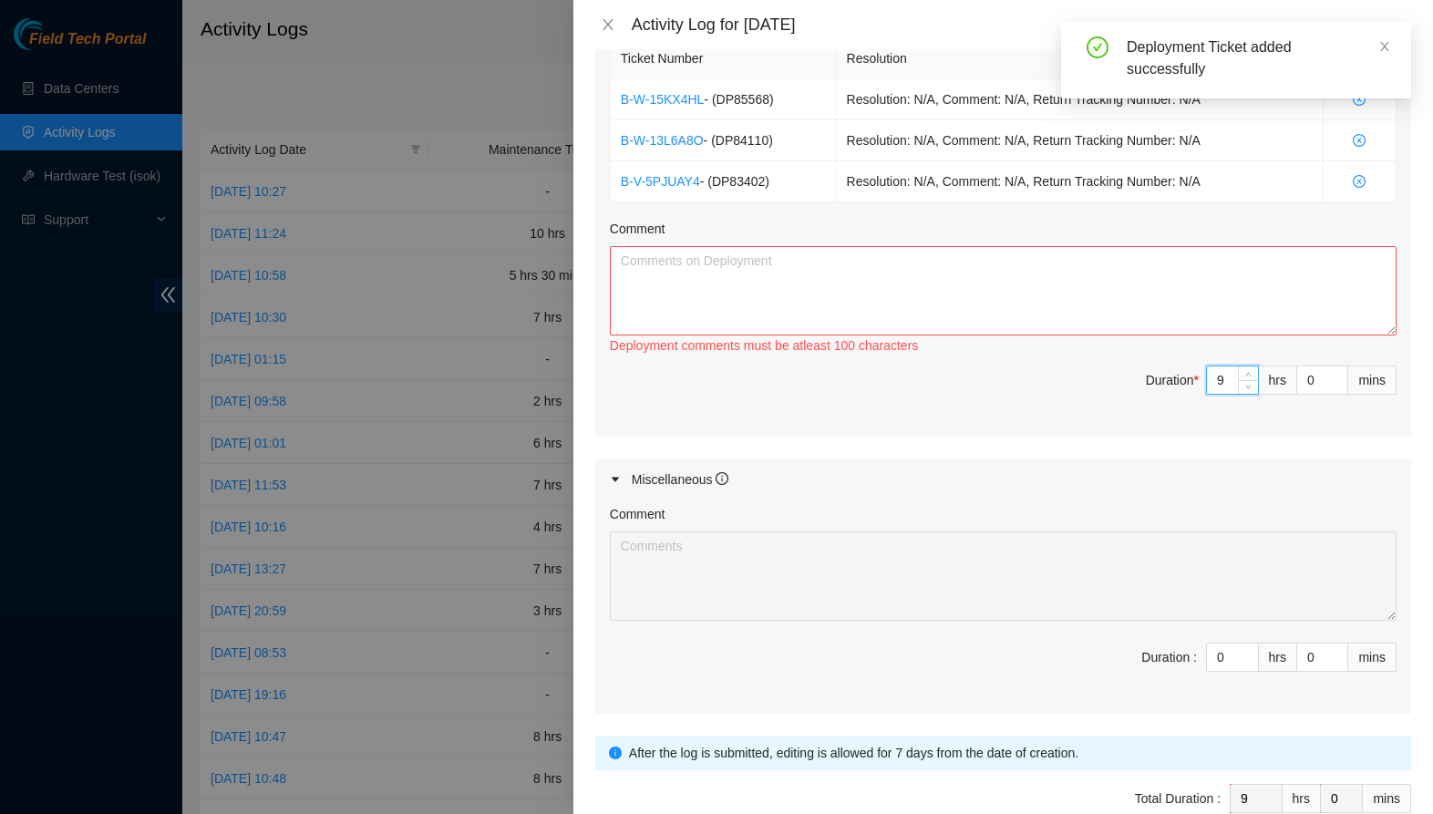
type input "9"
click at [1204, 307] on textarea "Comment" at bounding box center [1003, 290] width 787 height 89
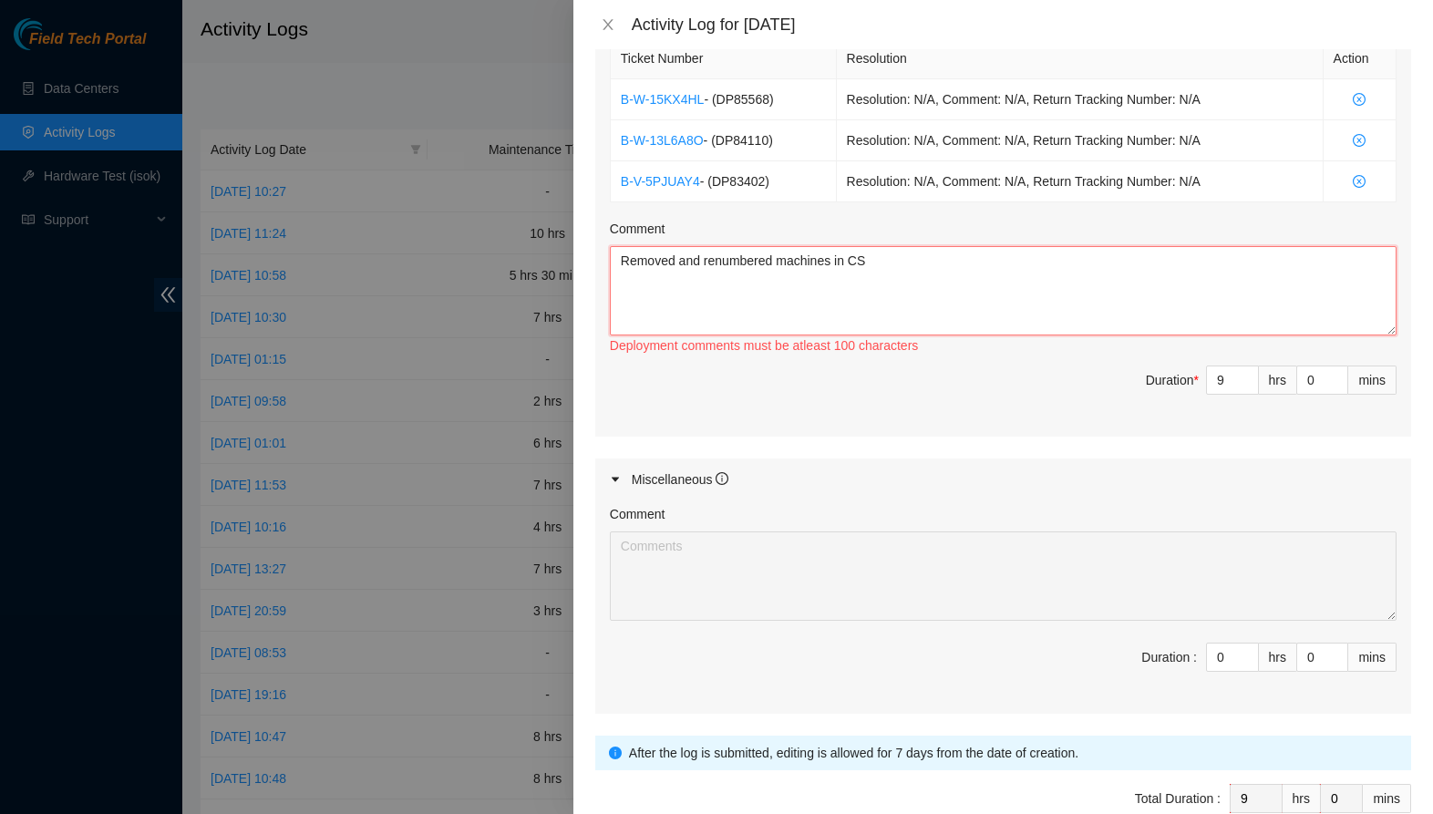
click at [678, 256] on textarea "Removed and renumbered machines in CS" at bounding box center [1003, 290] width 787 height 89
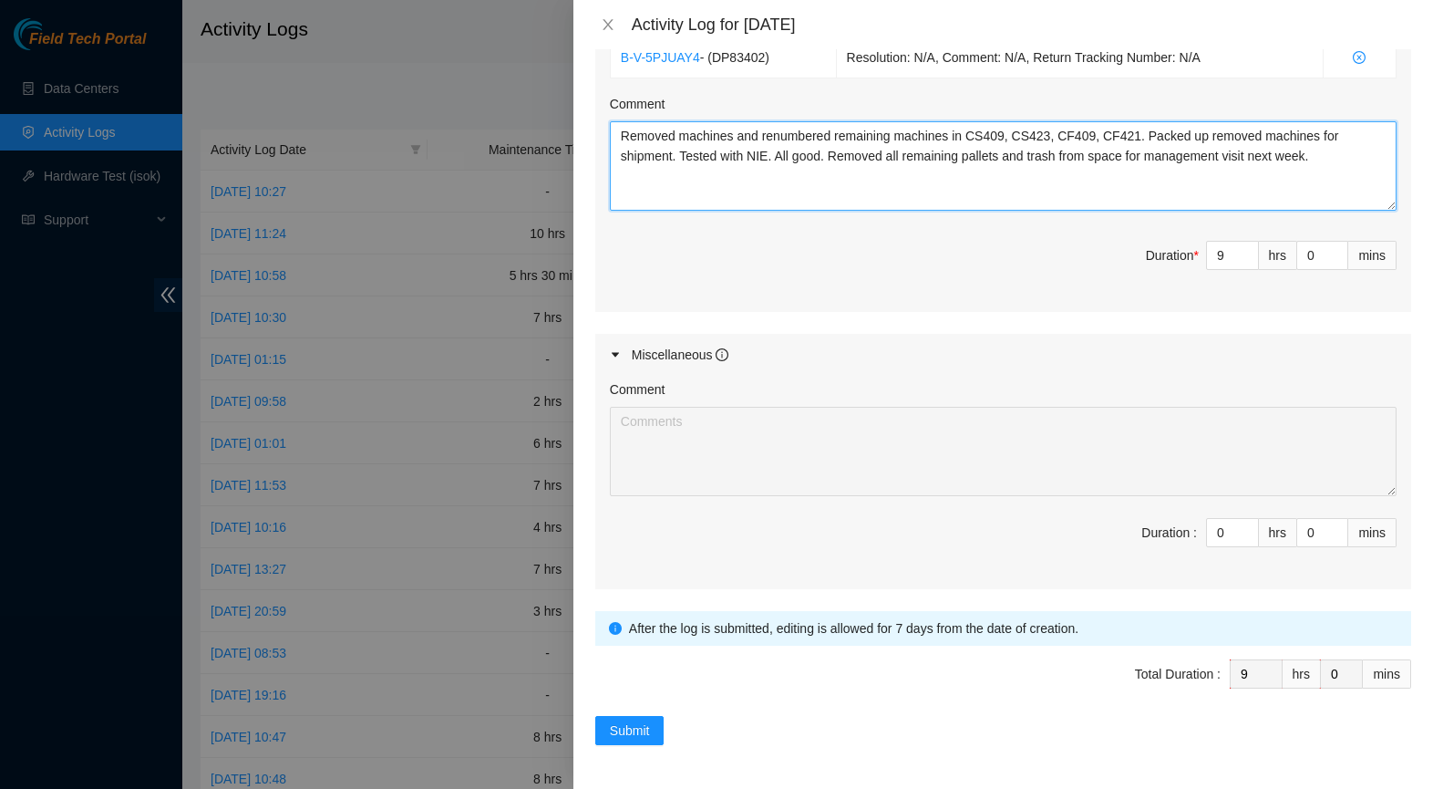
scroll to position [805, 0]
type textarea "Removed machines and renumbered remaining machines in CS409, CS423, CF409, CF42…"
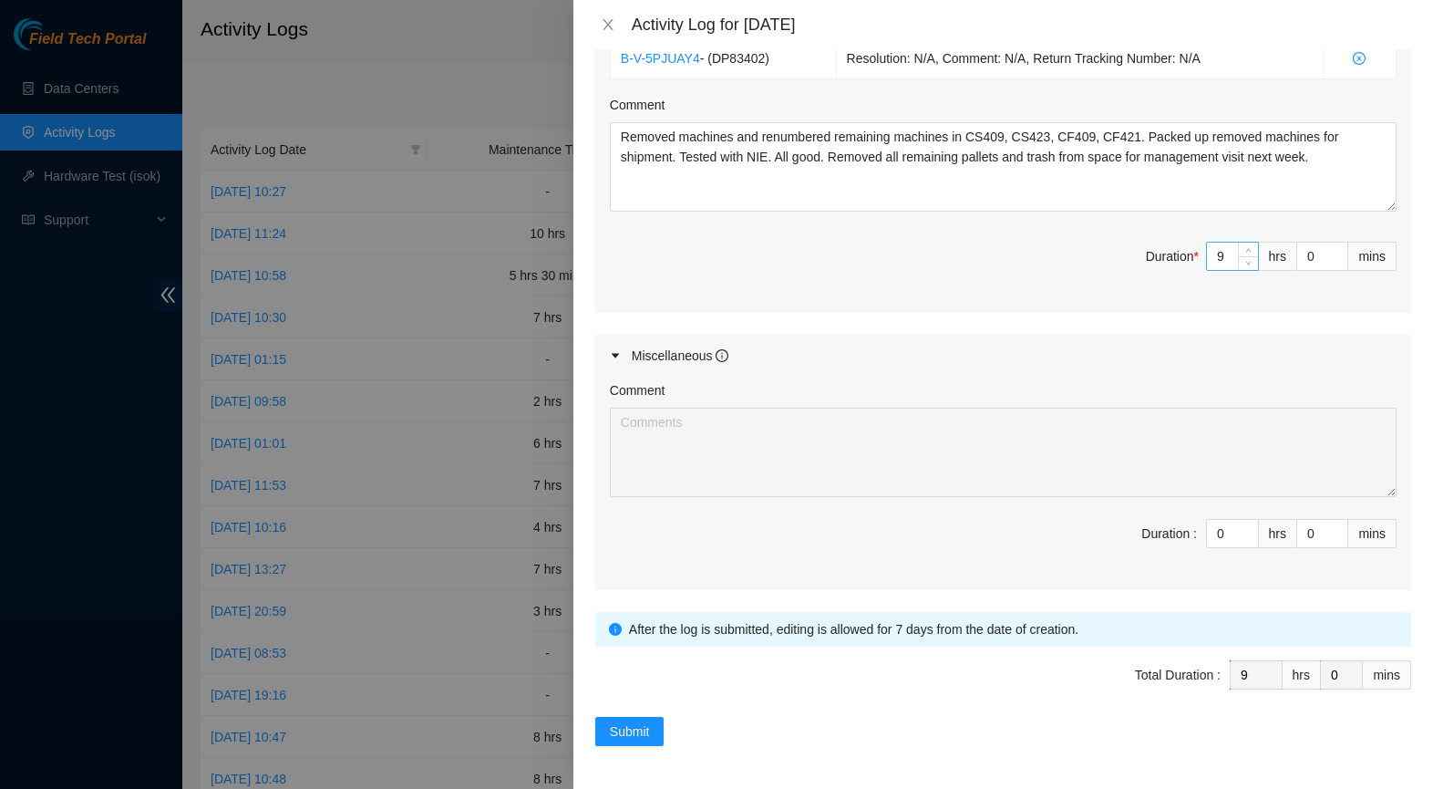
click at [1228, 262] on input "9" at bounding box center [1232, 256] width 51 height 27
type input "8"
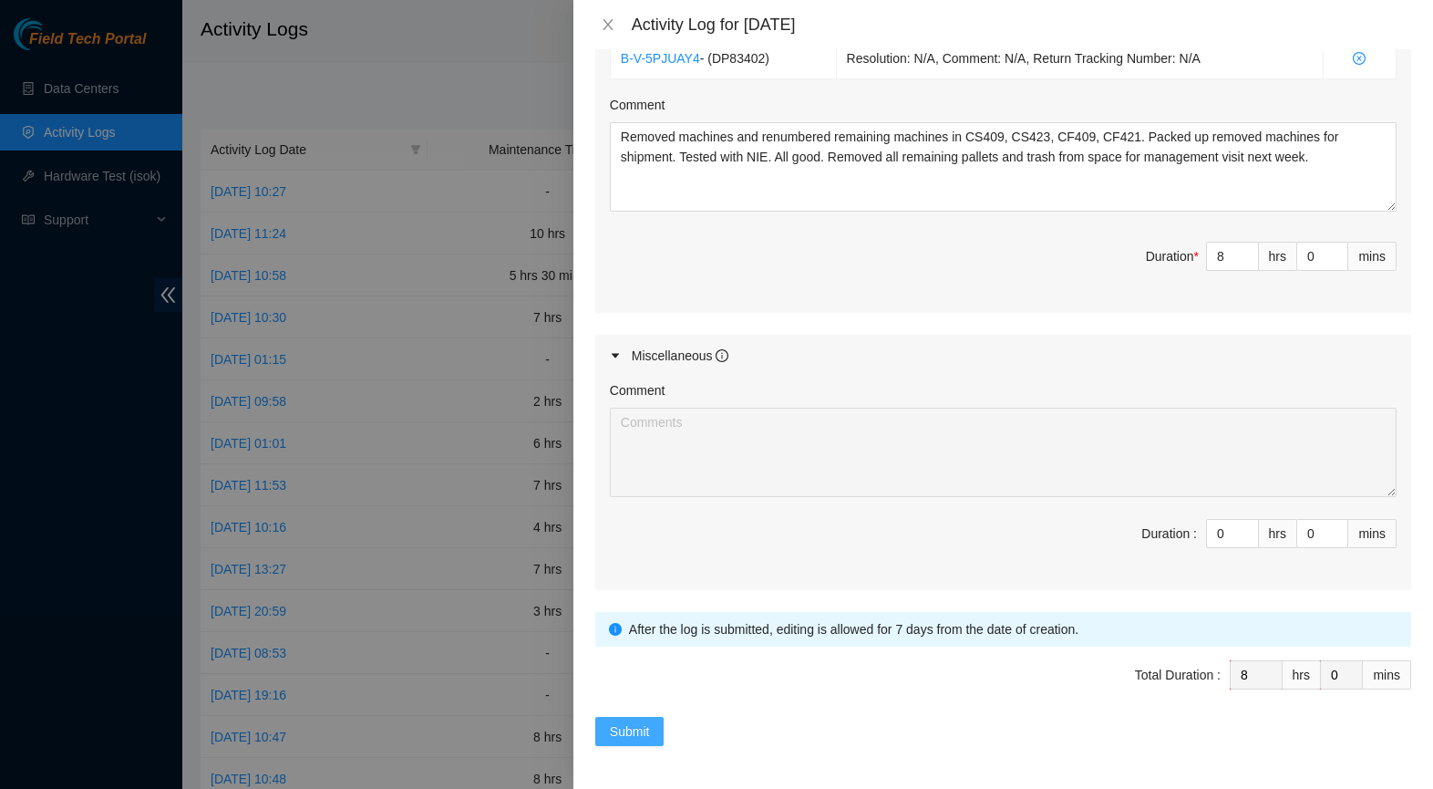
click at [640, 727] on span "Submit" at bounding box center [630, 731] width 40 height 20
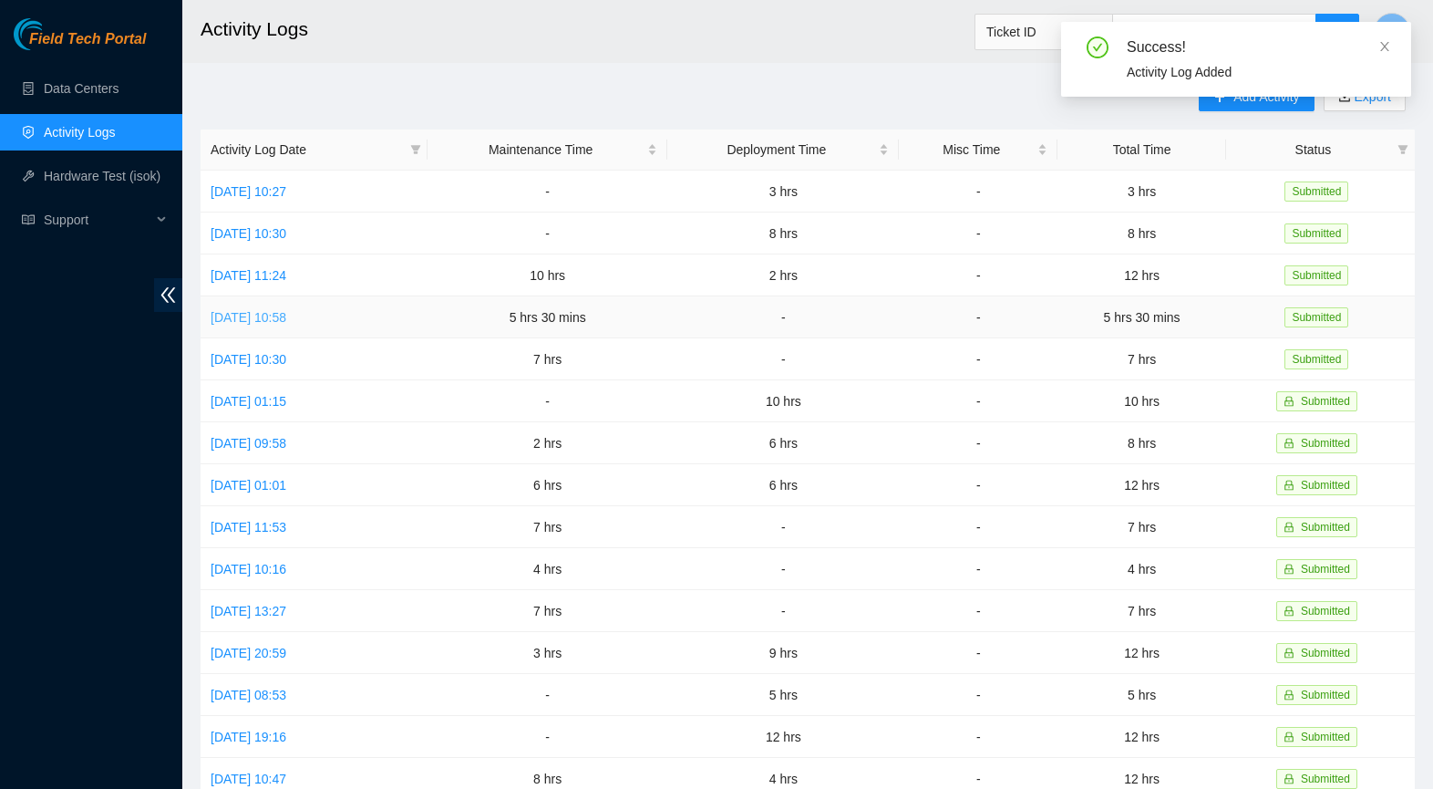
click at [286, 318] on link "[DATE] 10:58" at bounding box center [249, 317] width 76 height 15
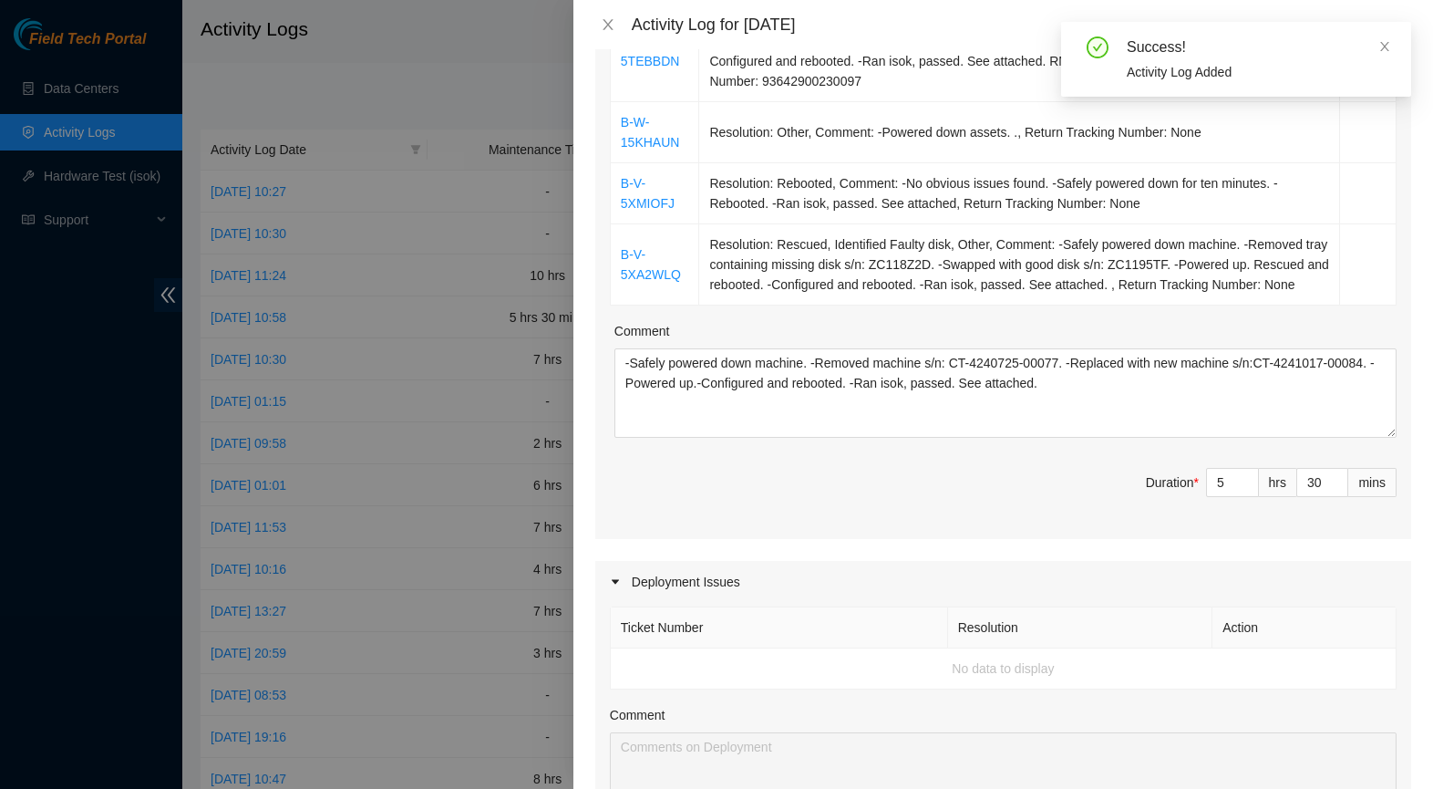
scroll to position [411, 0]
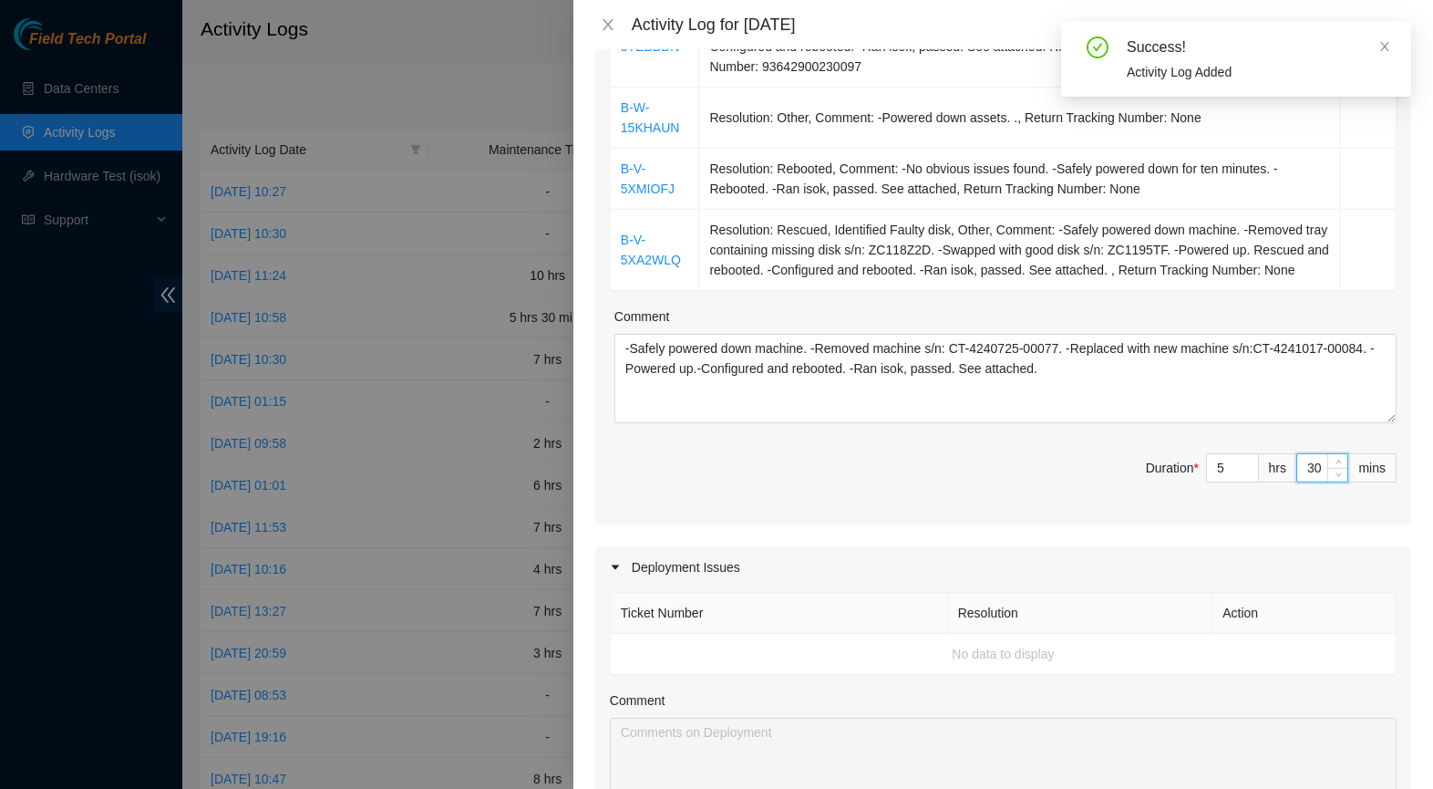
click at [1309, 481] on input "30" at bounding box center [1323, 467] width 50 height 27
click at [1316, 481] on input "30" at bounding box center [1323, 467] width 50 height 27
type input "0"
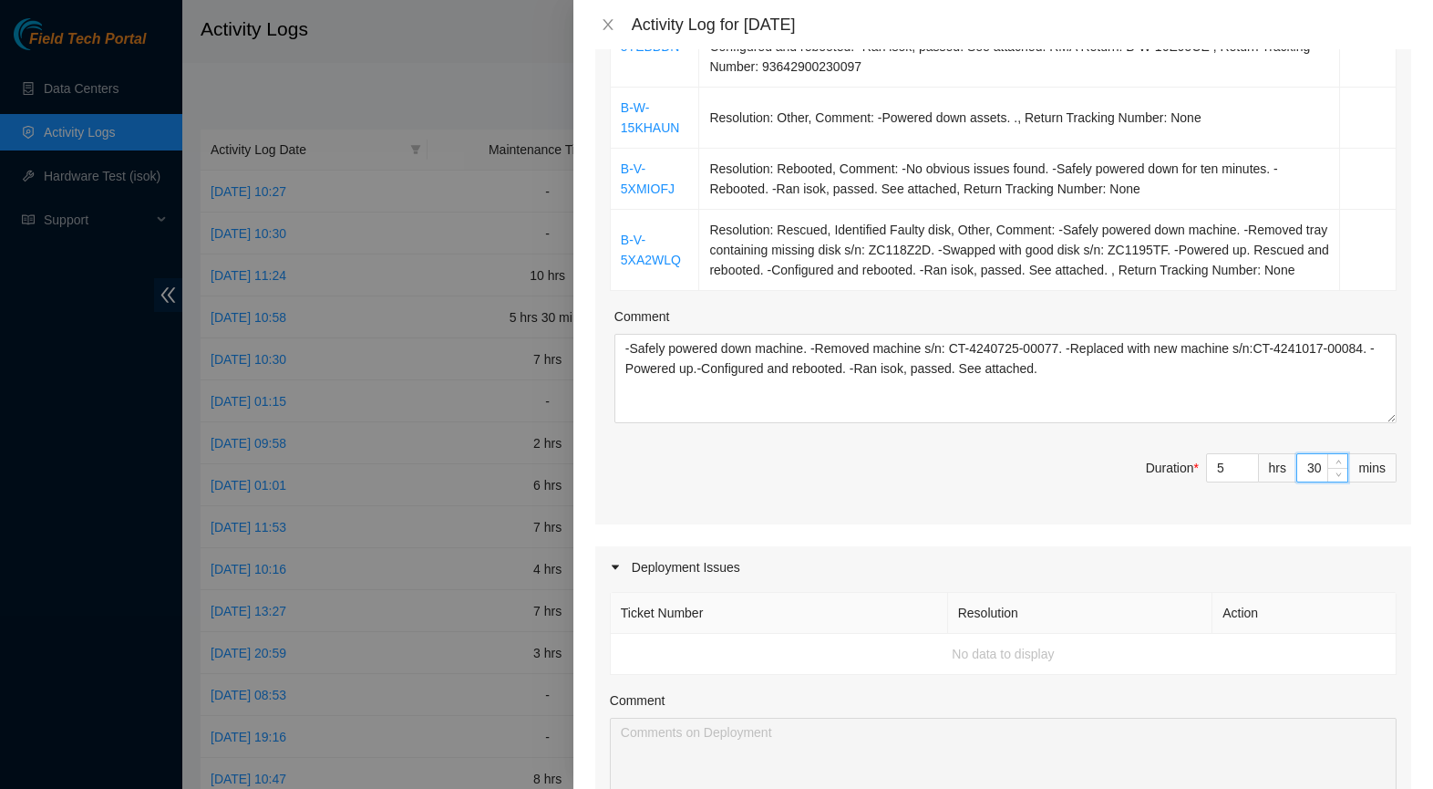
type input "0"
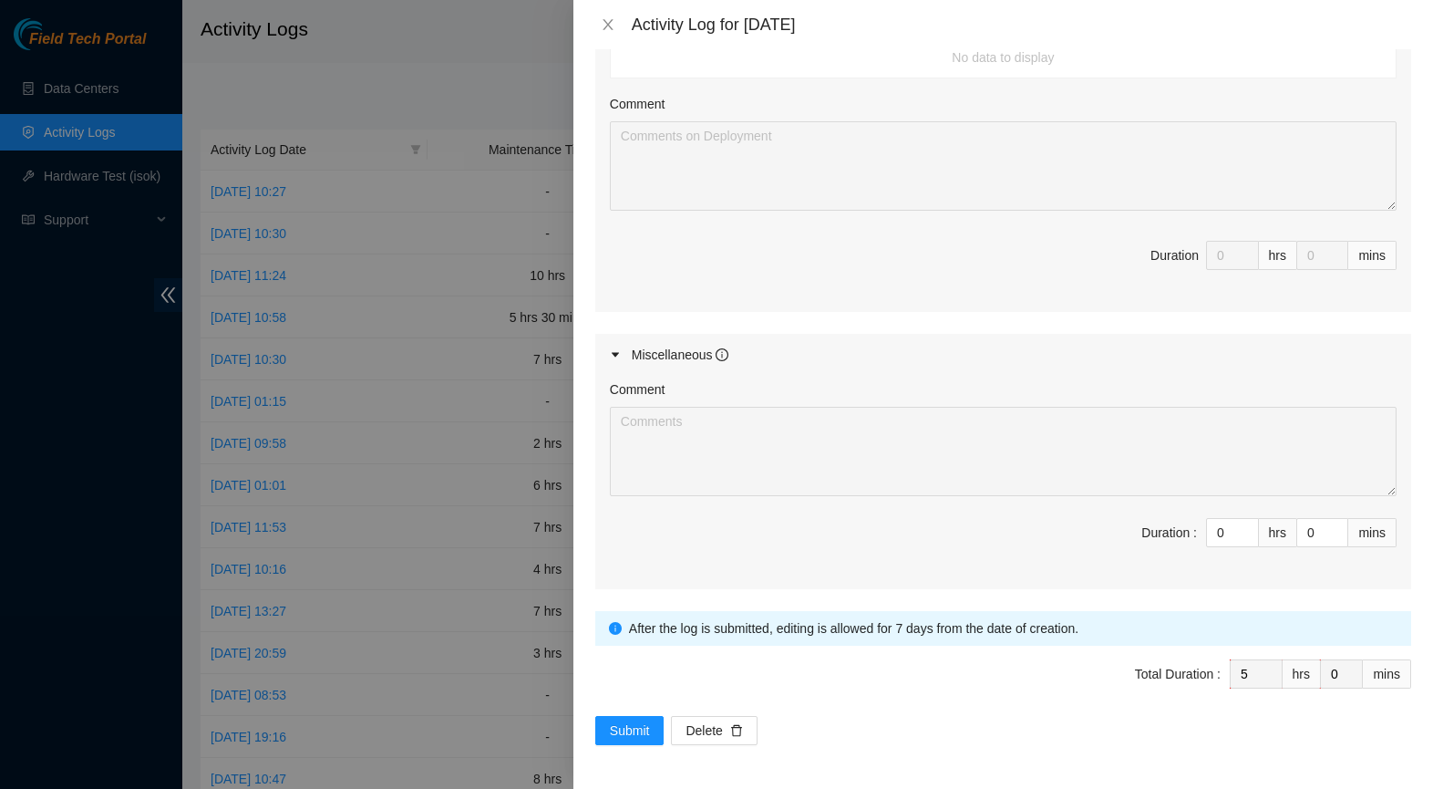
scroll to position [1027, 0]
type input "0"
click at [625, 729] on span "Submit" at bounding box center [630, 730] width 40 height 20
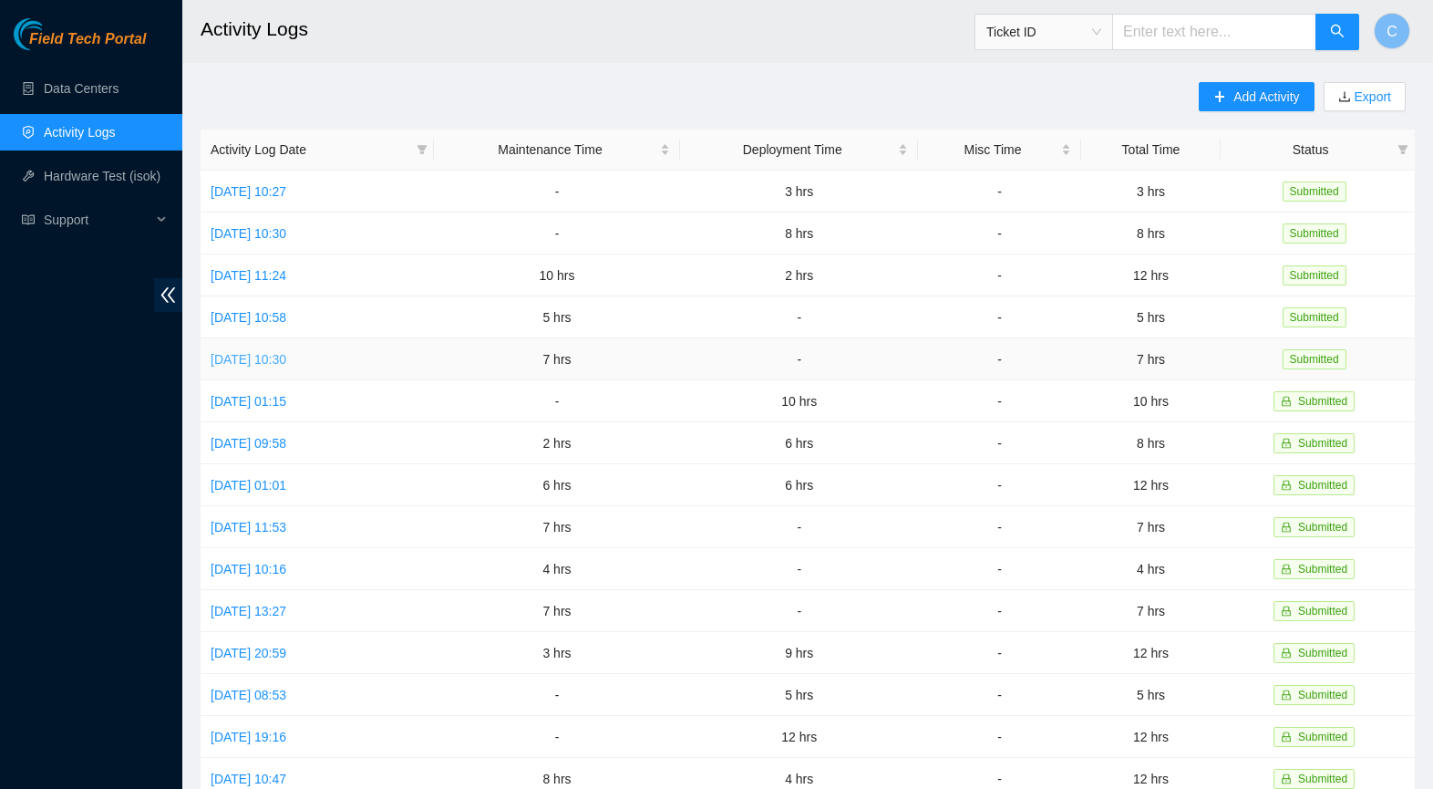
scroll to position [4, 0]
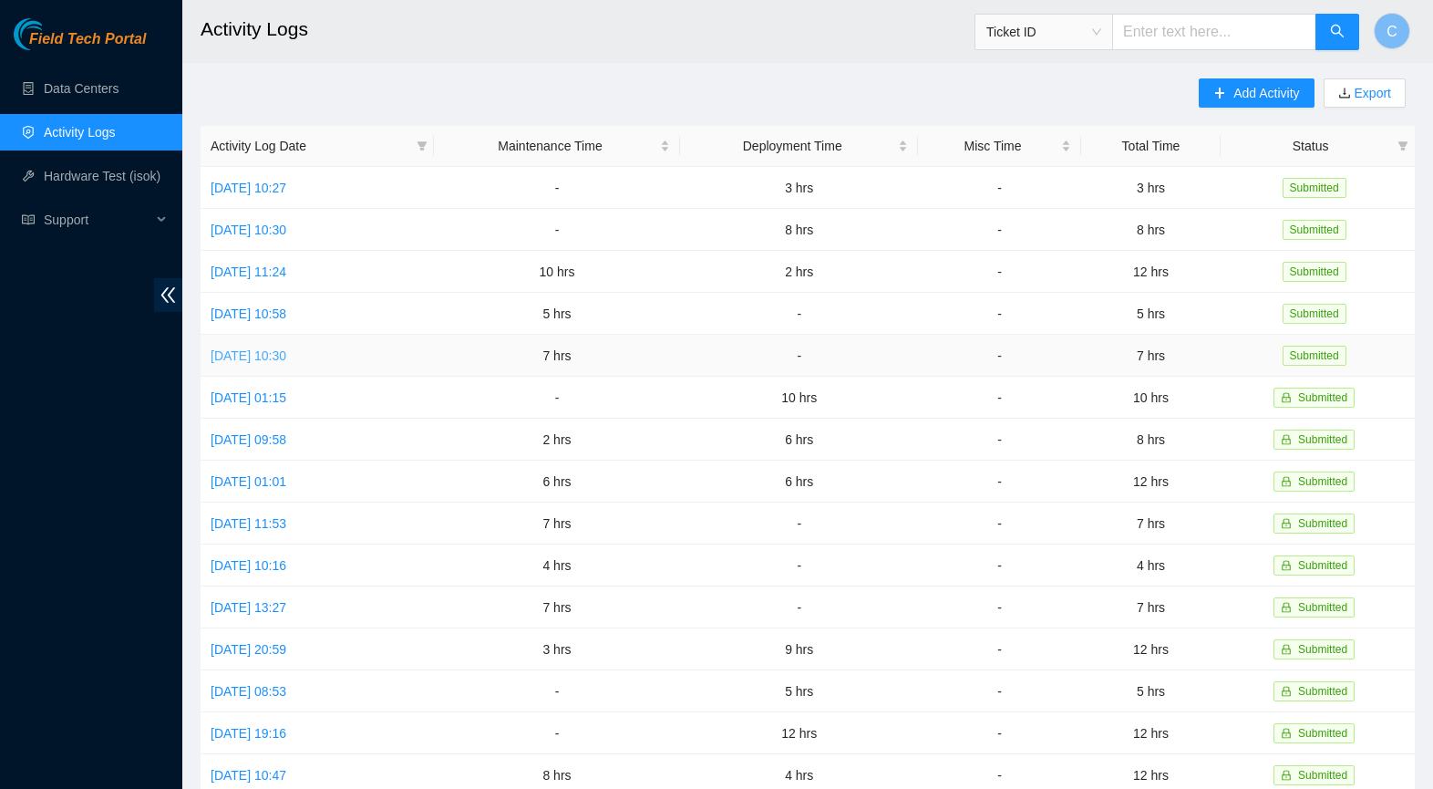
click at [286, 356] on link "[DATE] 10:30" at bounding box center [249, 355] width 76 height 15
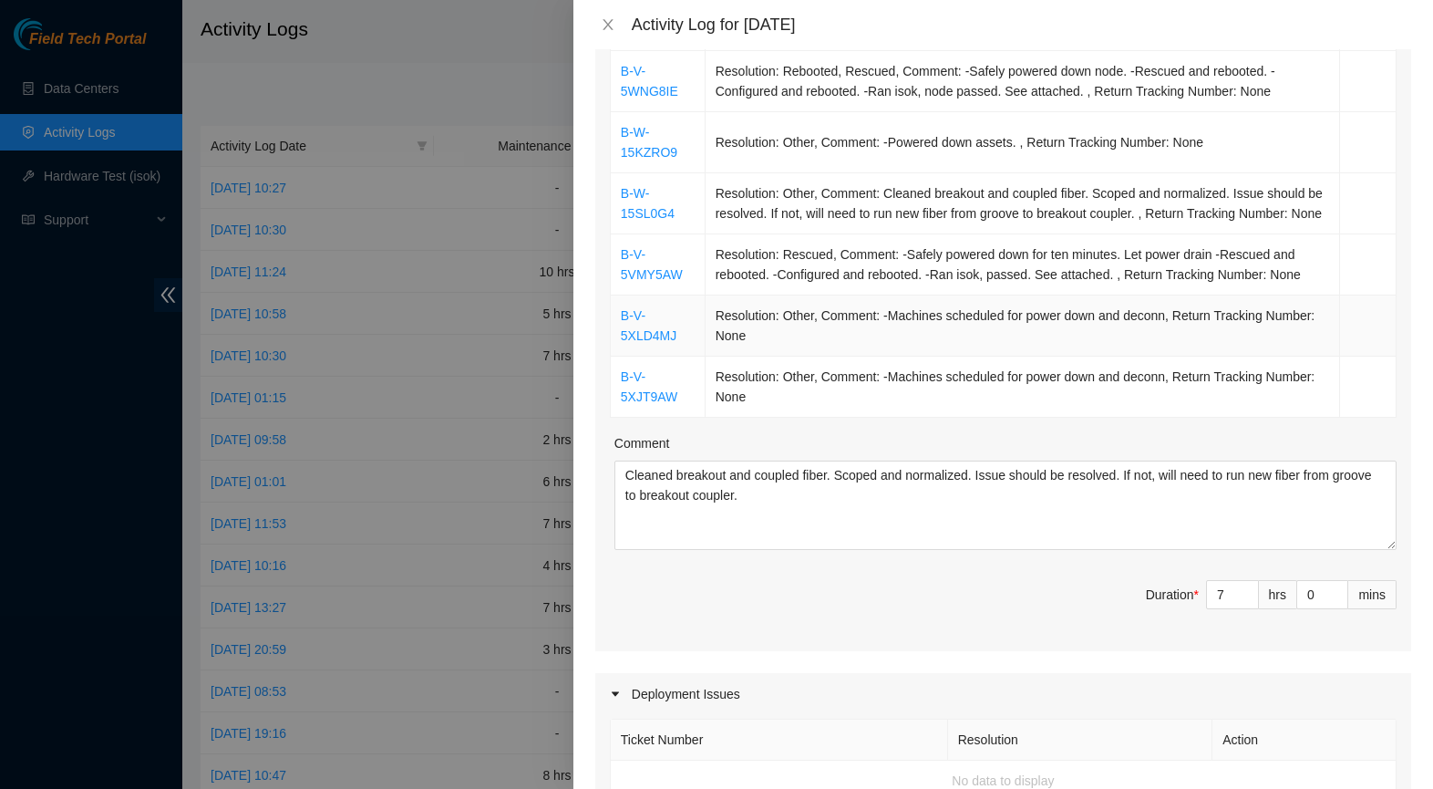
scroll to position [394, 0]
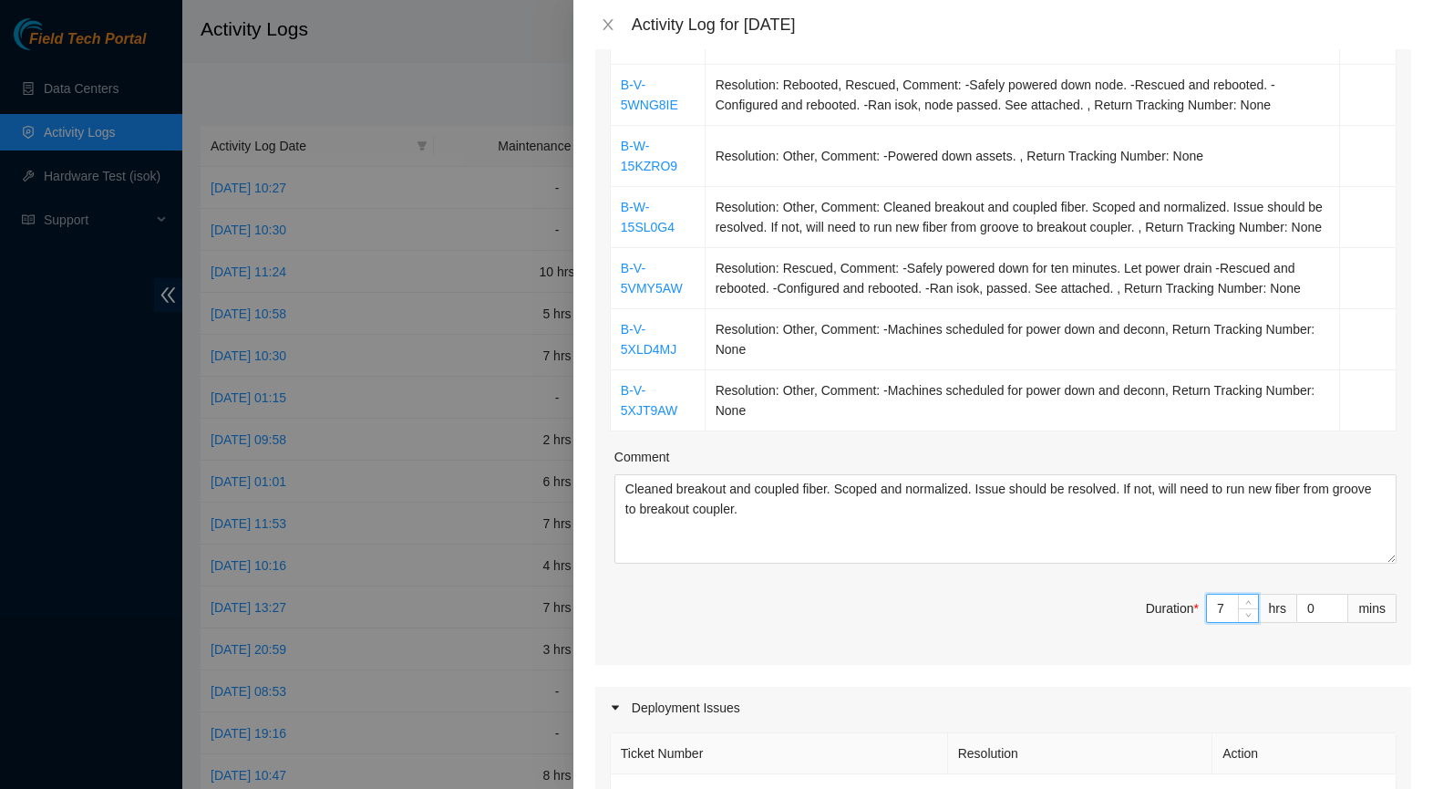
click at [1230, 622] on input "7" at bounding box center [1232, 608] width 51 height 27
type input "1"
type input "10"
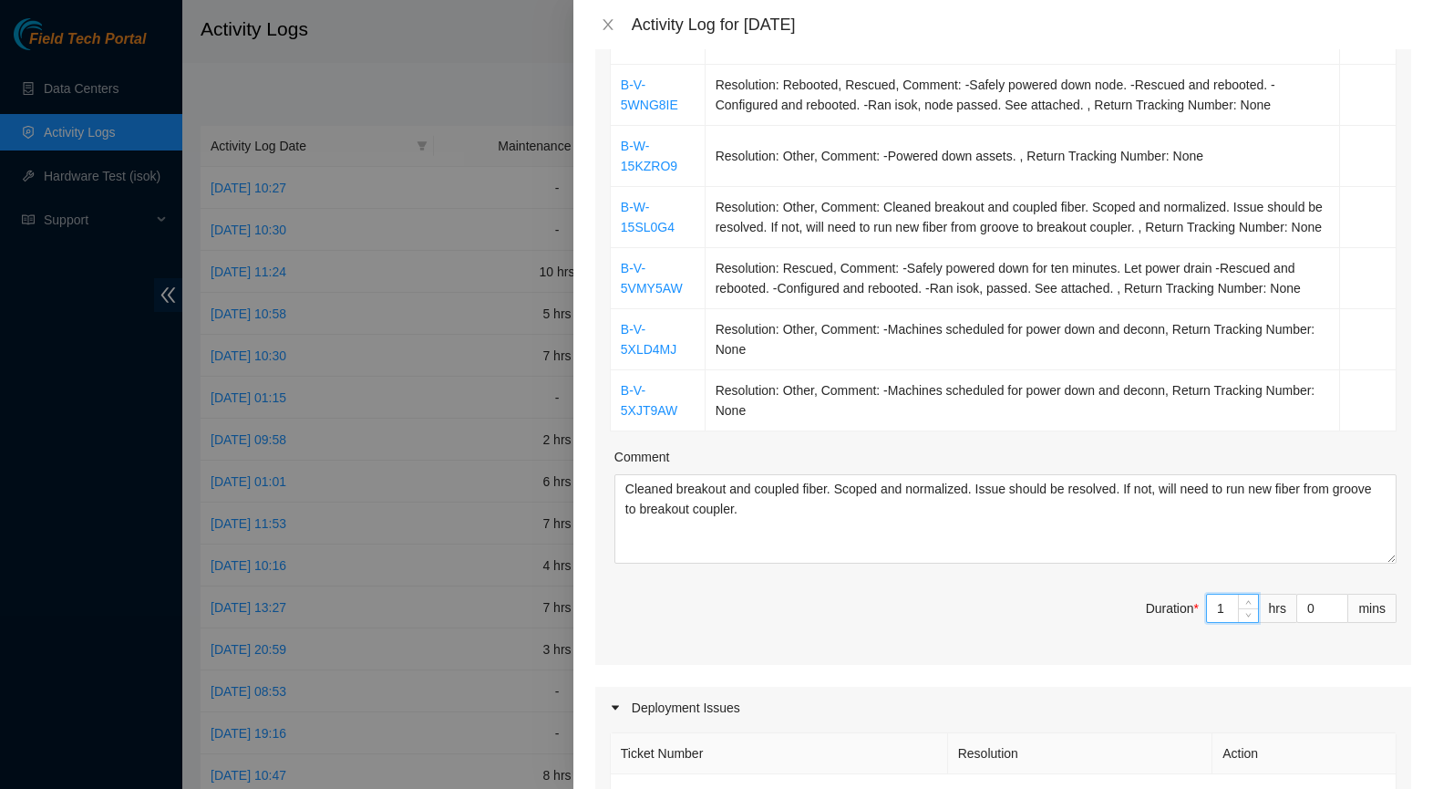
type input "10"
click at [1078, 563] on textarea "Cleaned breakout and coupled fiber. Scoped and normalized. Issue should be reso…" at bounding box center [1006, 518] width 782 height 89
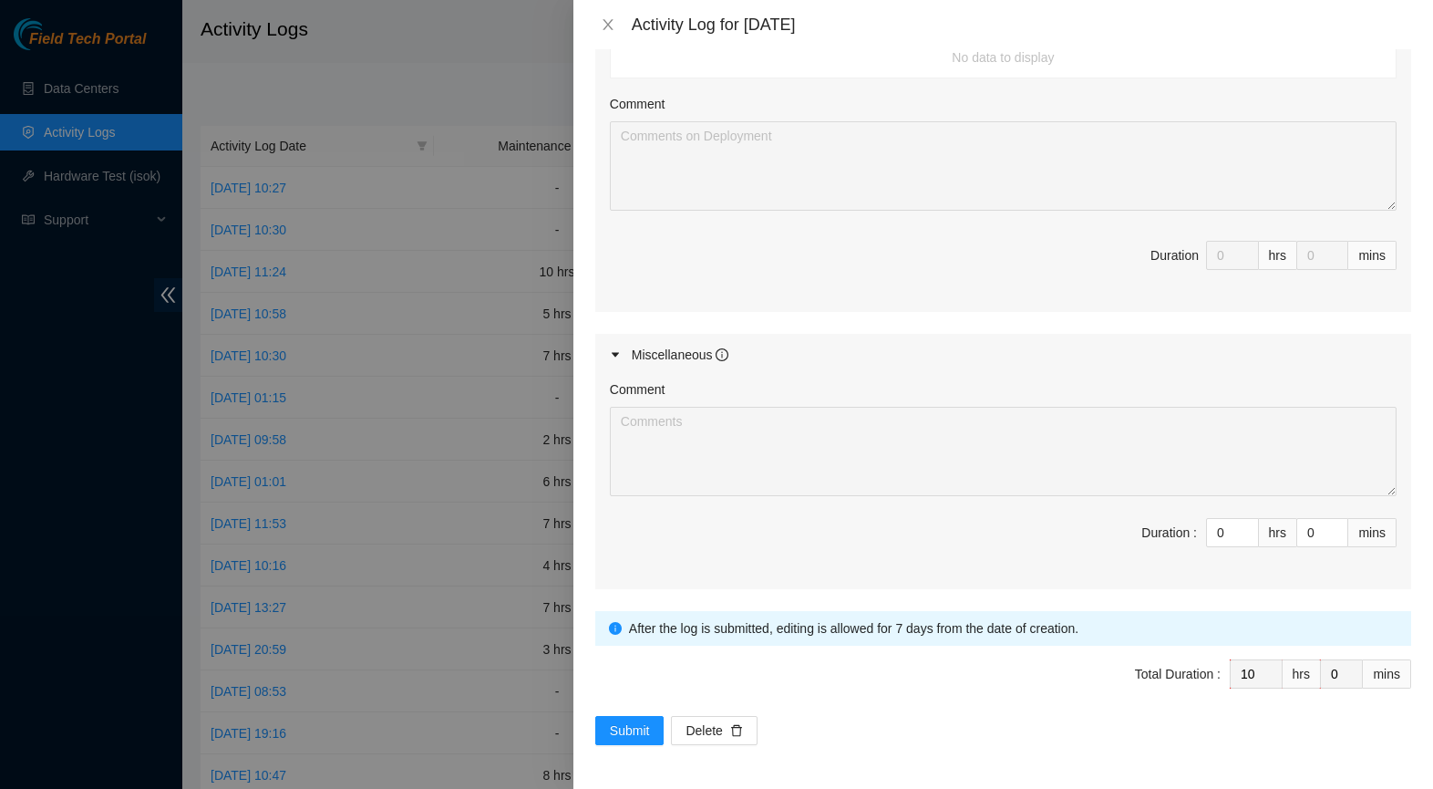
scroll to position [1150, 0]
click at [624, 724] on span "Submit" at bounding box center [630, 730] width 40 height 20
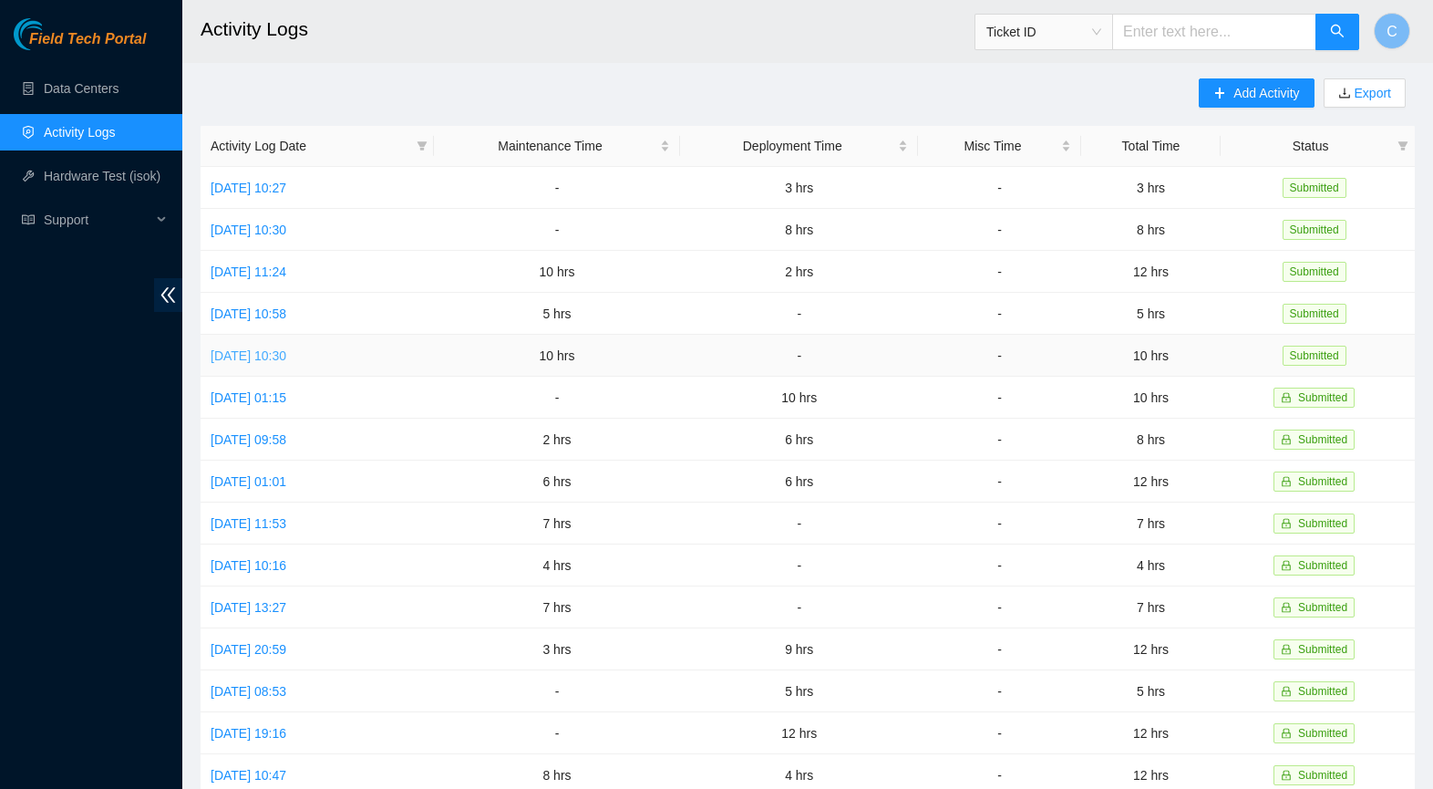
click at [286, 358] on link "[DATE] 10:30" at bounding box center [249, 355] width 76 height 15
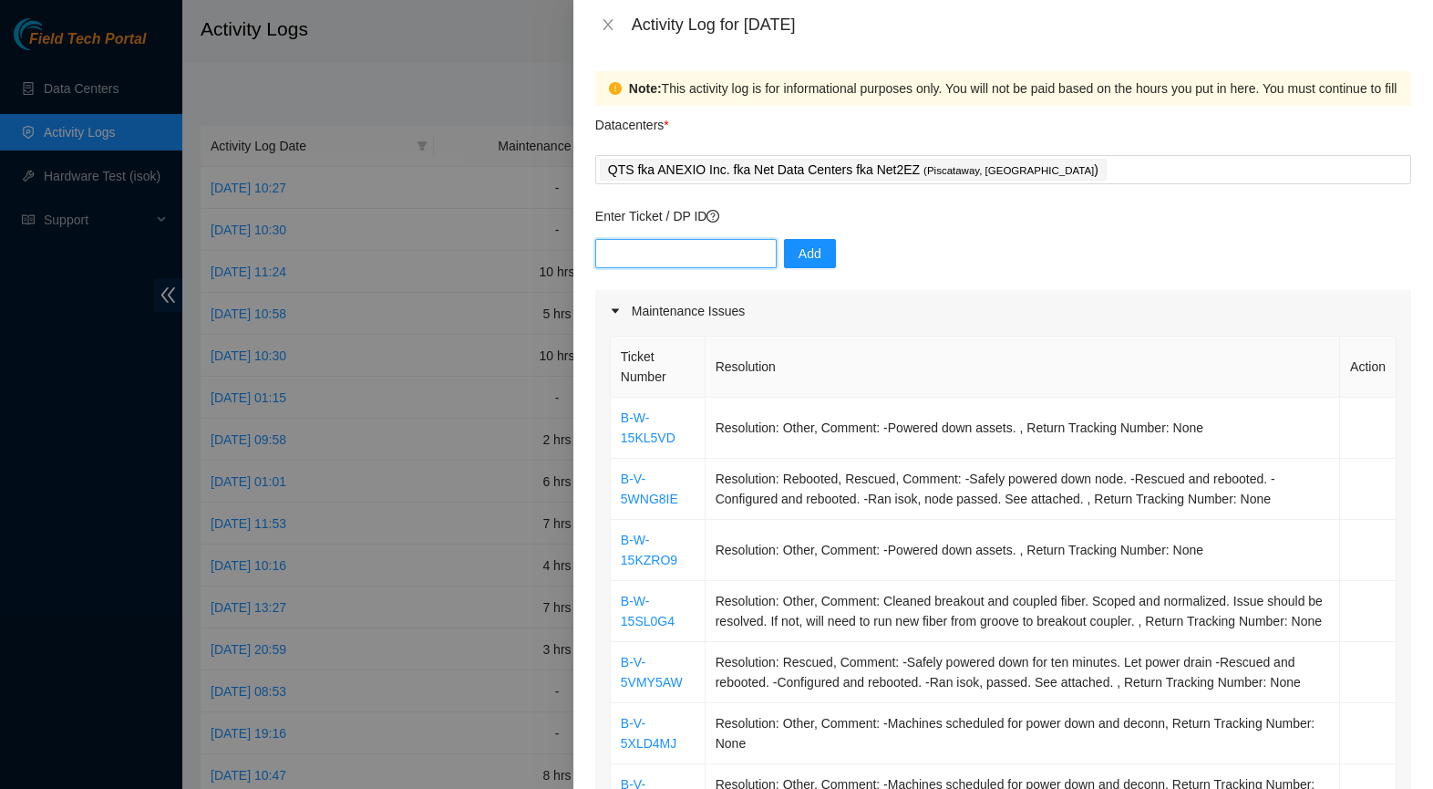
click at [743, 266] on input "text" at bounding box center [685, 253] width 181 height 29
paste input "DP84110"
type input "DP84110"
drag, startPoint x: 805, startPoint y: 259, endPoint x: 806, endPoint y: 271, distance: 11.9
click at [806, 258] on span "Add" at bounding box center [810, 253] width 23 height 20
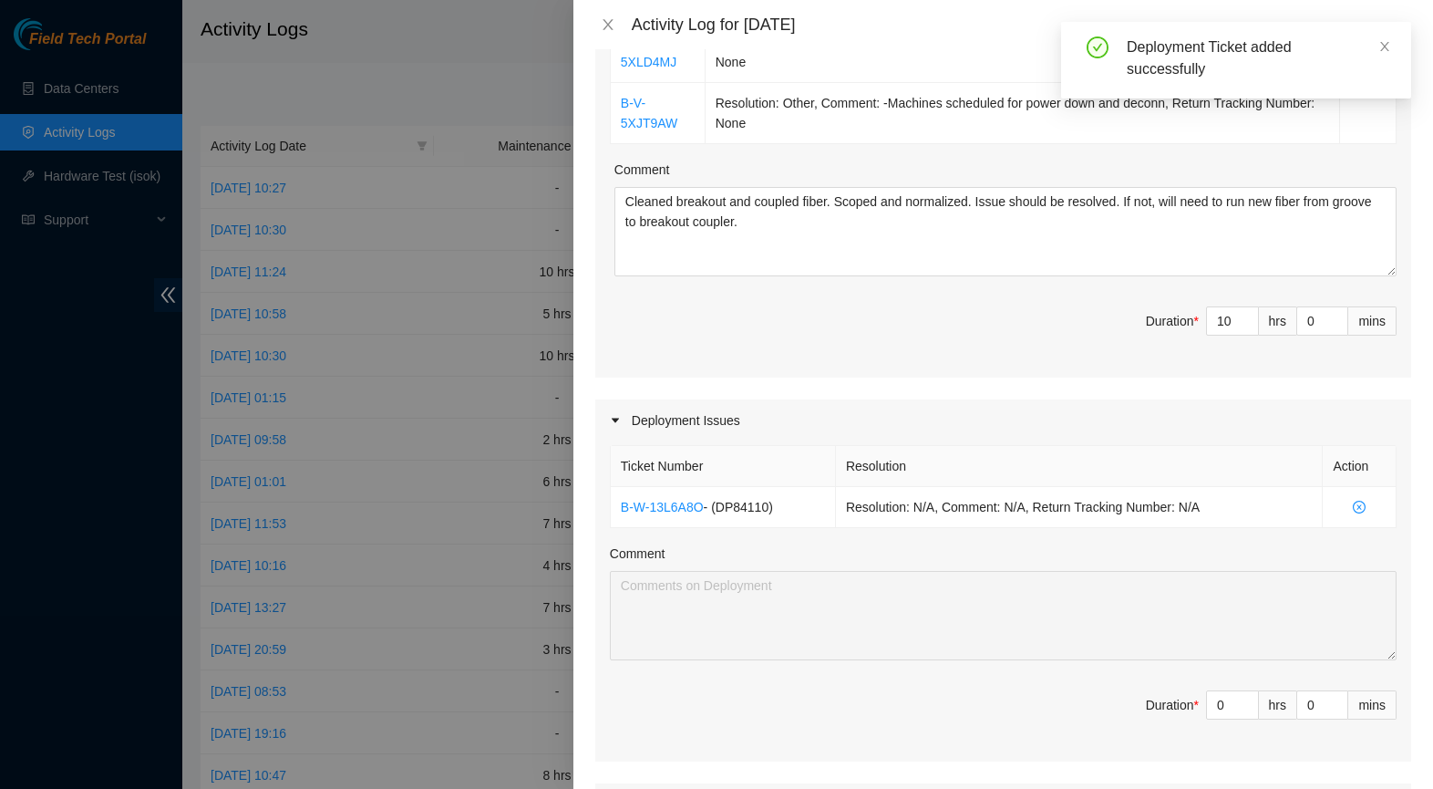
scroll to position [684, 0]
click at [1226, 711] on input "0" at bounding box center [1232, 701] width 51 height 27
type input "2"
type input "12"
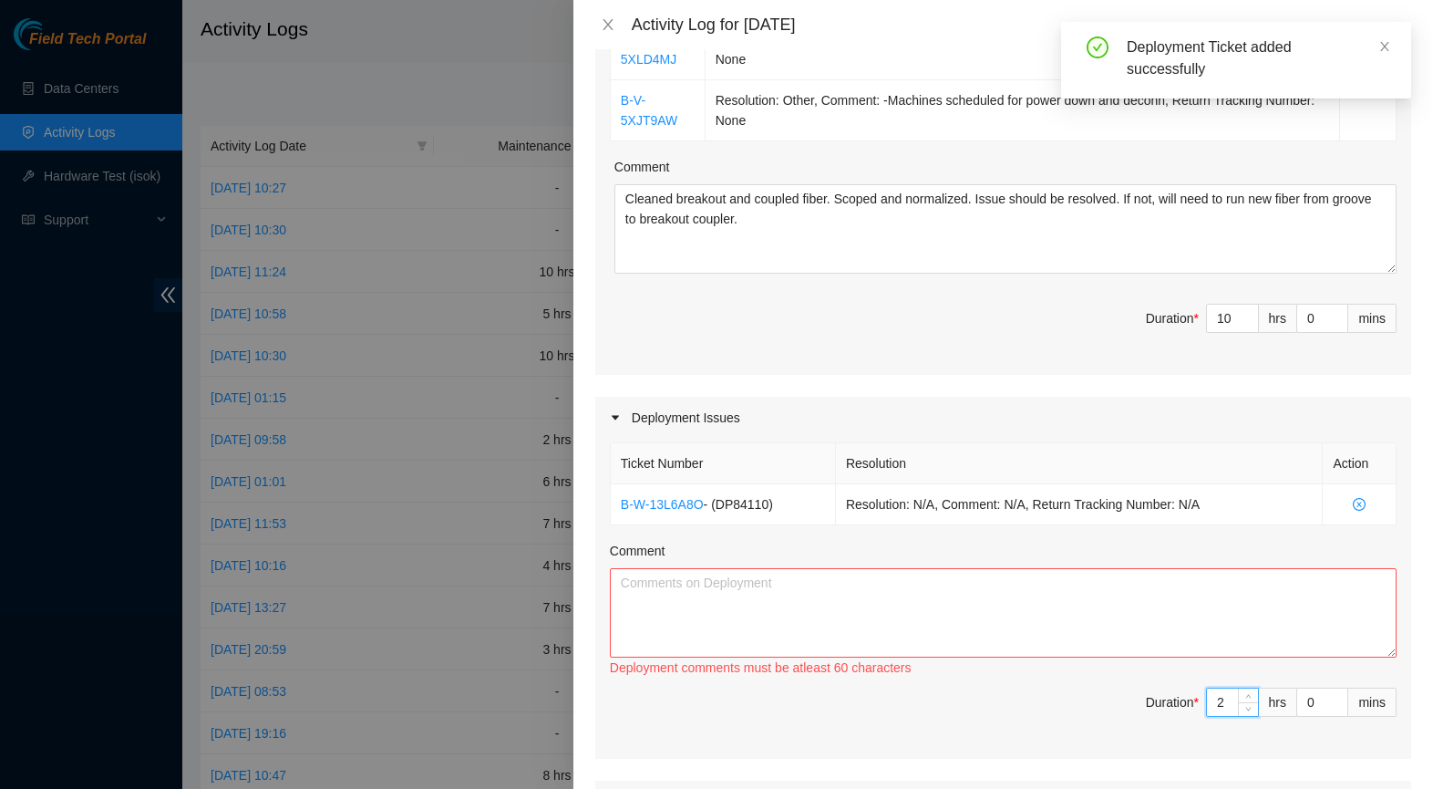
type input "2"
click at [1045, 614] on textarea "Comment" at bounding box center [1003, 612] width 787 height 89
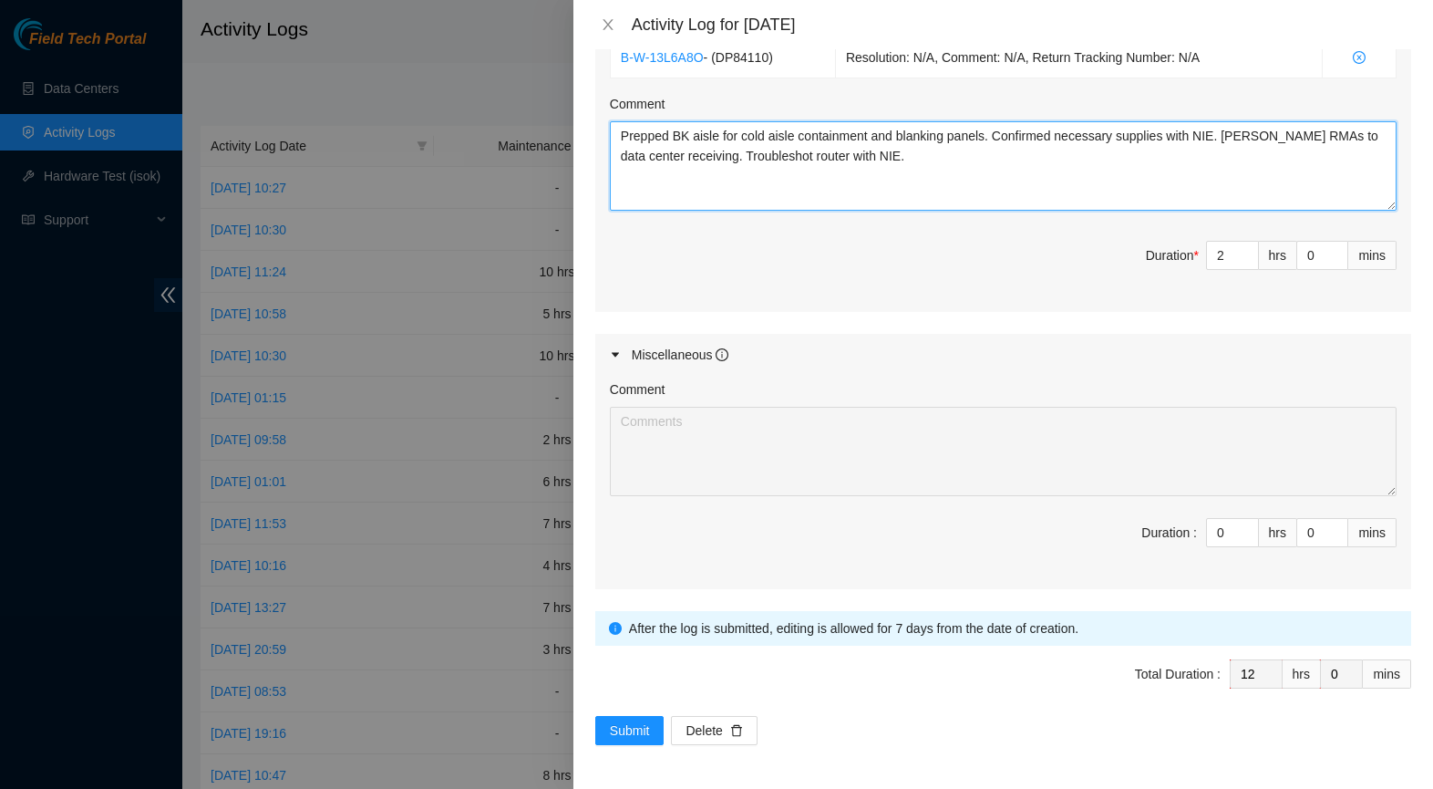
scroll to position [1150, 0]
type textarea "Prepped BK aisle for cold aisle containment and blanking panels. Confirmed nece…"
click at [632, 722] on span "Submit" at bounding box center [630, 730] width 40 height 20
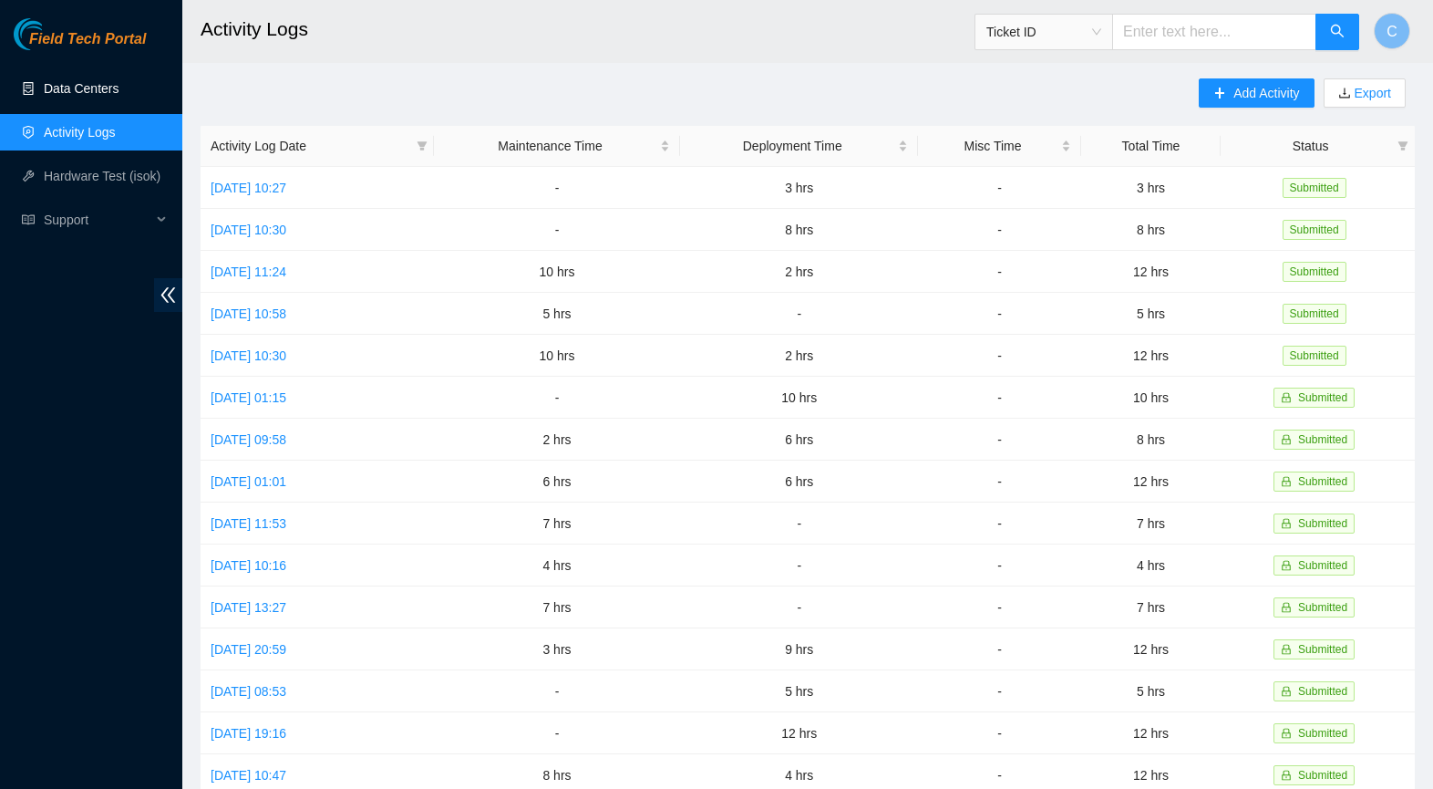
click at [47, 87] on link "Data Centers" at bounding box center [81, 88] width 75 height 15
